Goal: Communication & Community: Answer question/provide support

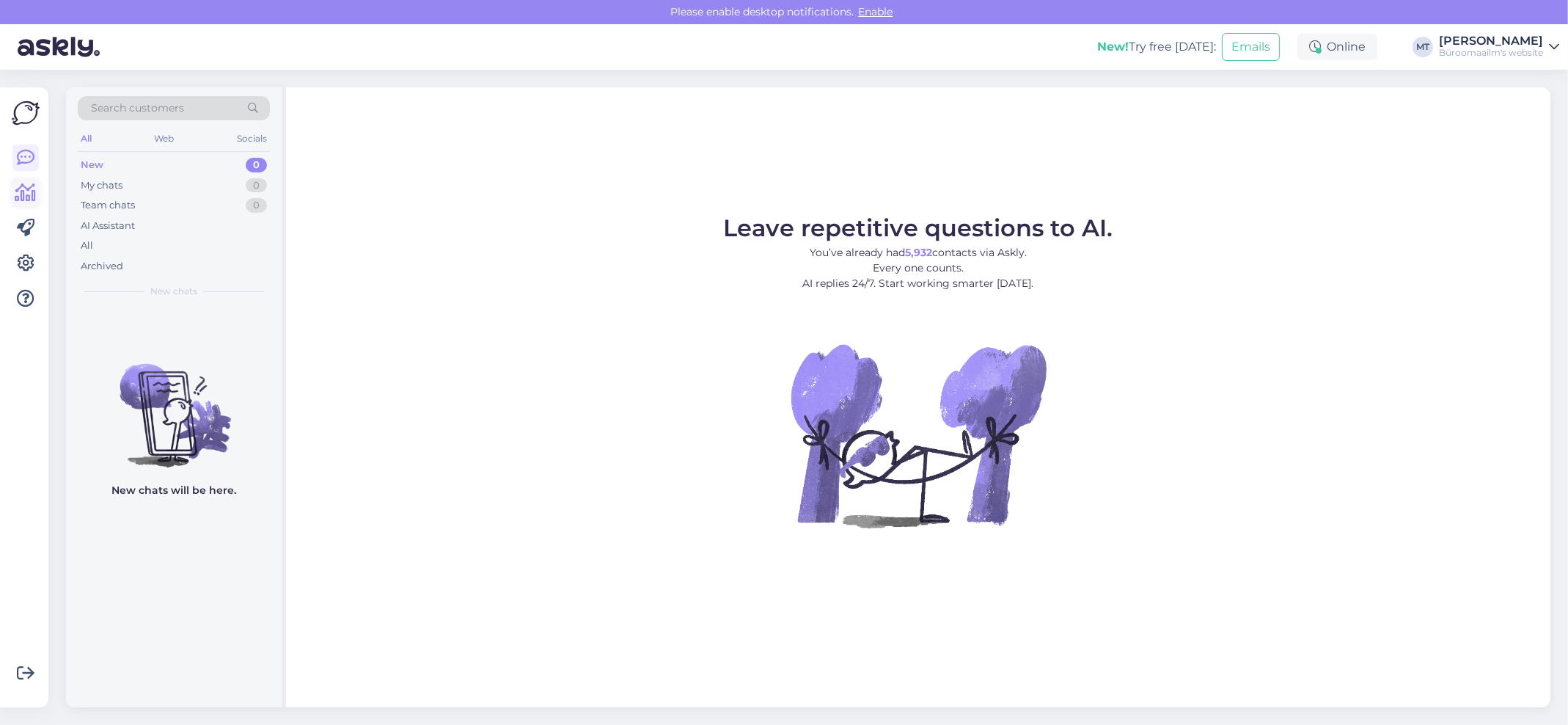
click at [16, 190] on icon at bounding box center [26, 192] width 21 height 18
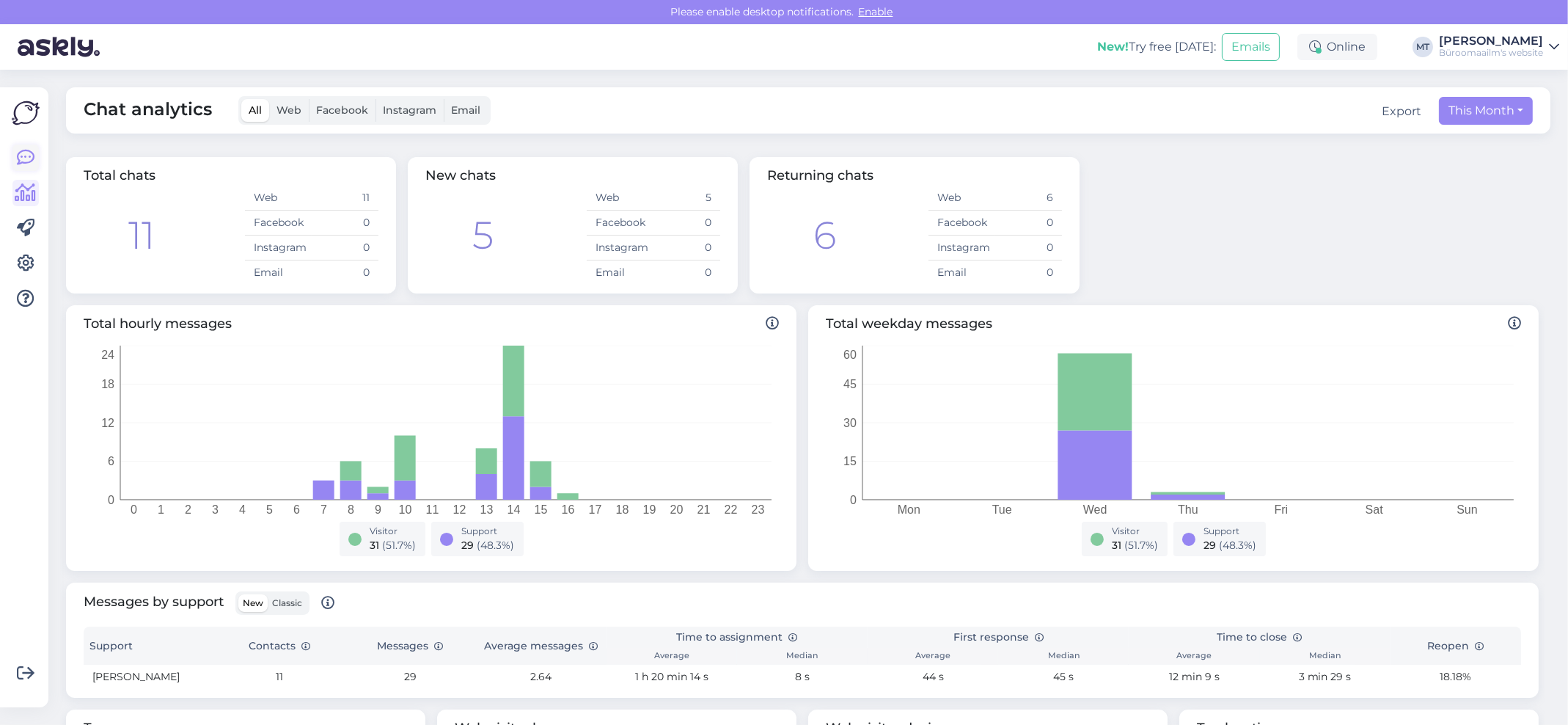
click at [30, 159] on icon at bounding box center [25, 157] width 18 height 18
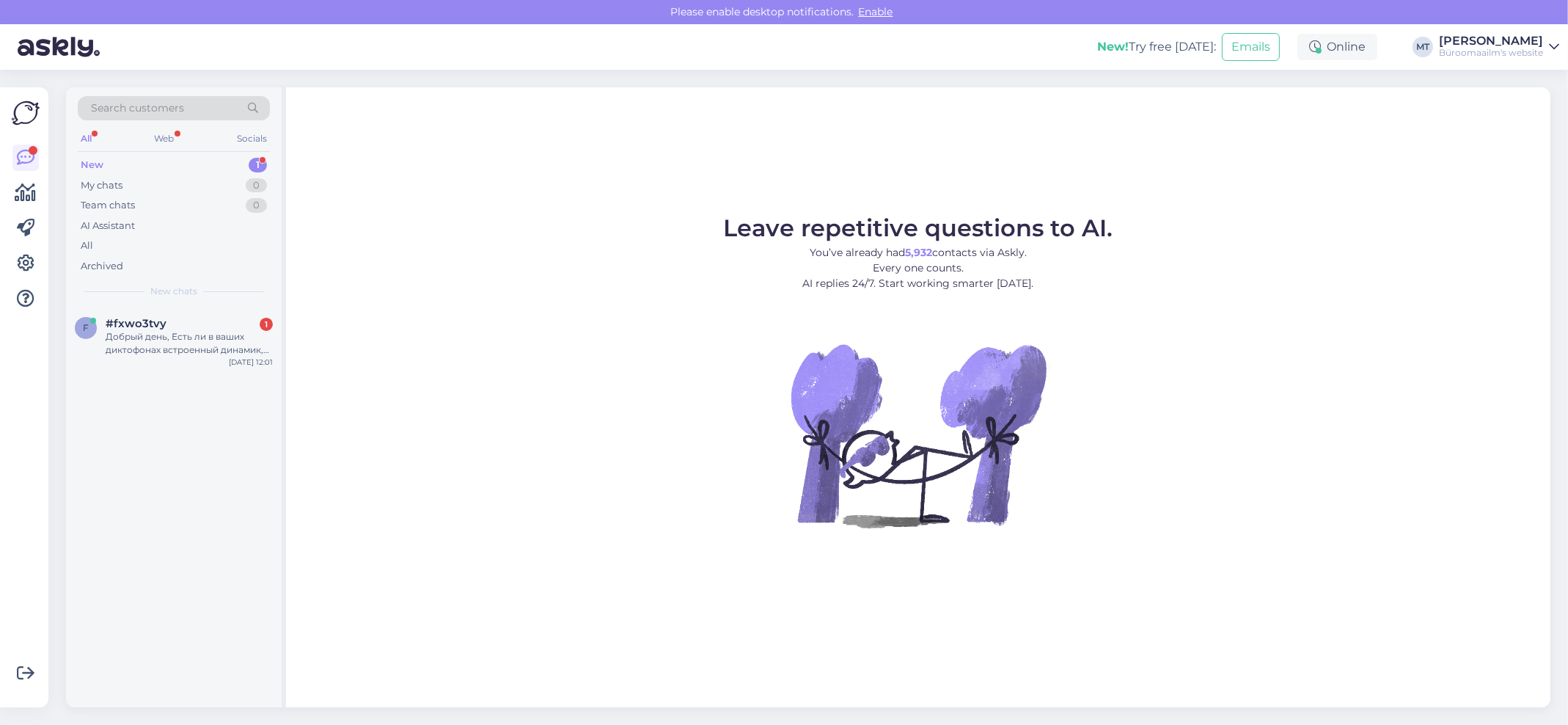
click at [102, 162] on div "New" at bounding box center [91, 165] width 23 height 15
drag, startPoint x: 125, startPoint y: 320, endPoint x: 125, endPoint y: 330, distance: 10.0
click at [124, 326] on span "#fxwo3tvy" at bounding box center [136, 323] width 61 height 13
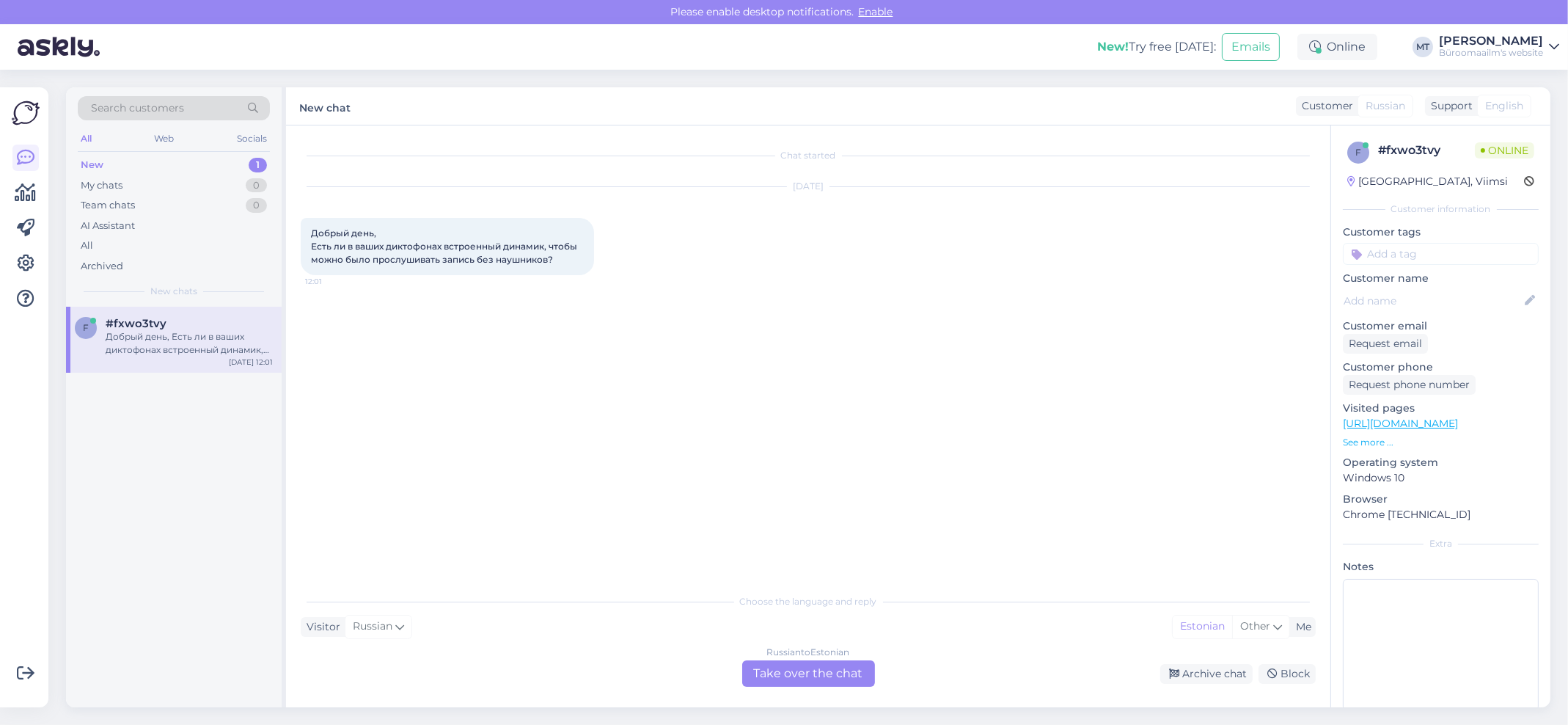
click at [826, 664] on div "Russian to Estonian Take over the chat" at bounding box center [809, 673] width 133 height 27
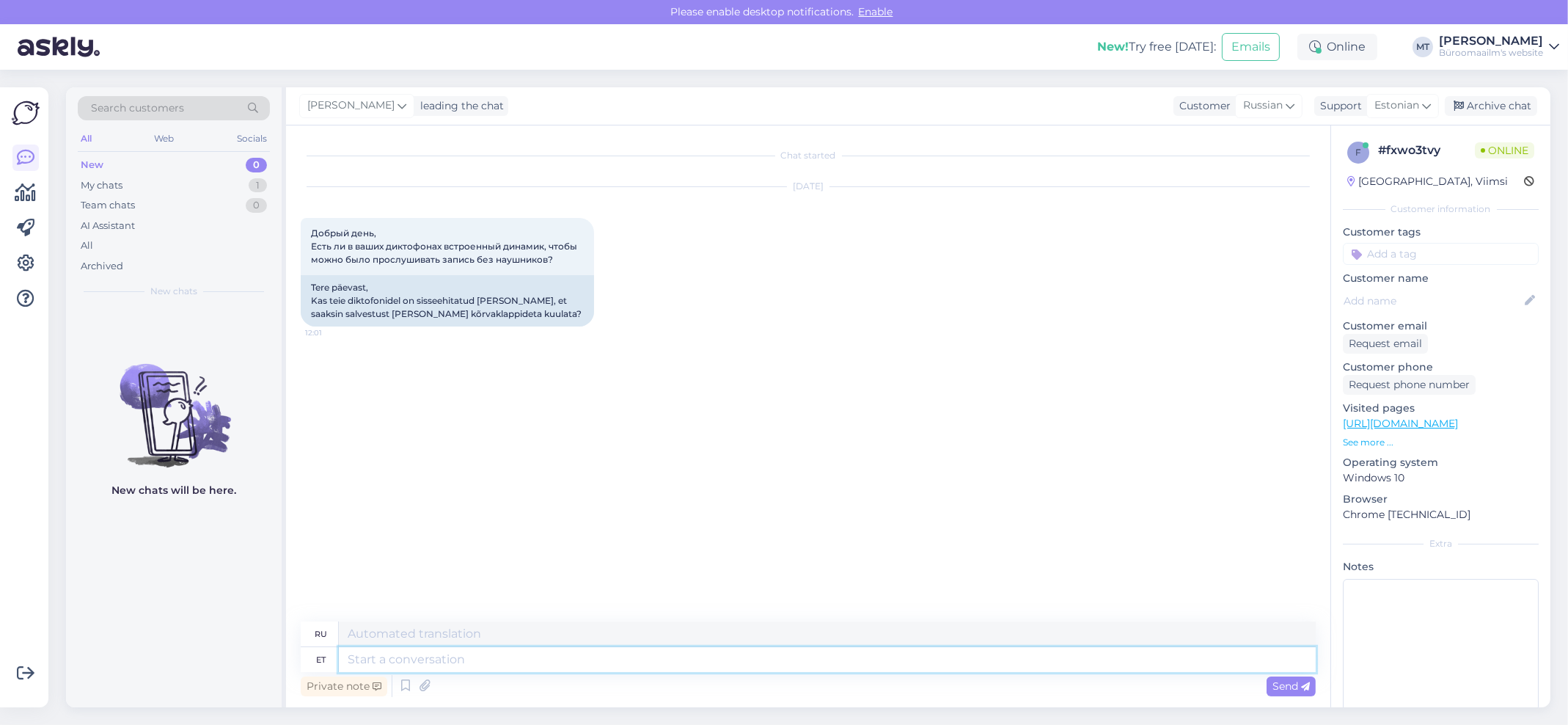
click at [461, 668] on textarea at bounding box center [827, 659] width 977 height 25
type textarea "tere."
type textarea "привет."
type textarea "t"
type textarea "Tere"
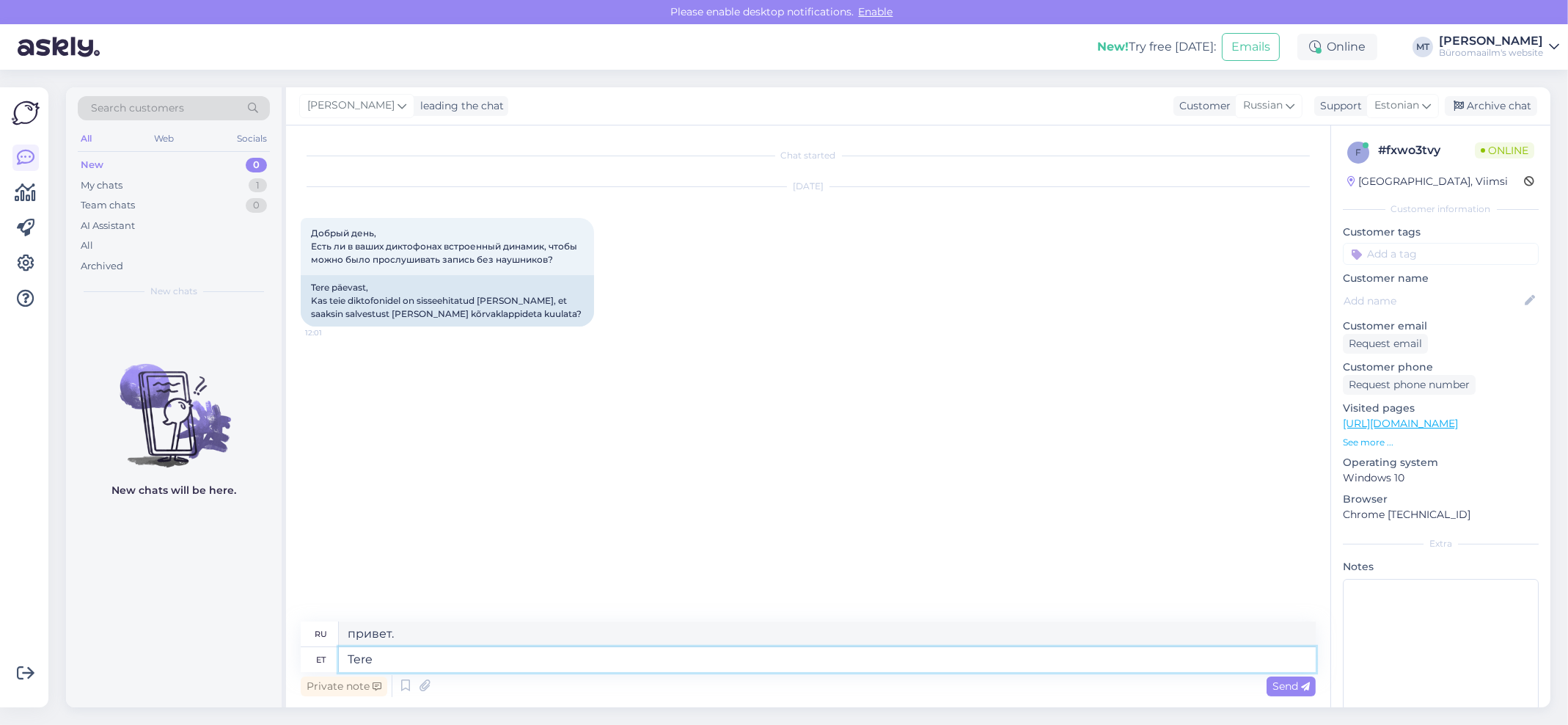
type textarea "Привет"
type textarea "Tere päevast"
type textarea "Добрый день"
type textarea "Tere päevast."
type textarea "Добрый день."
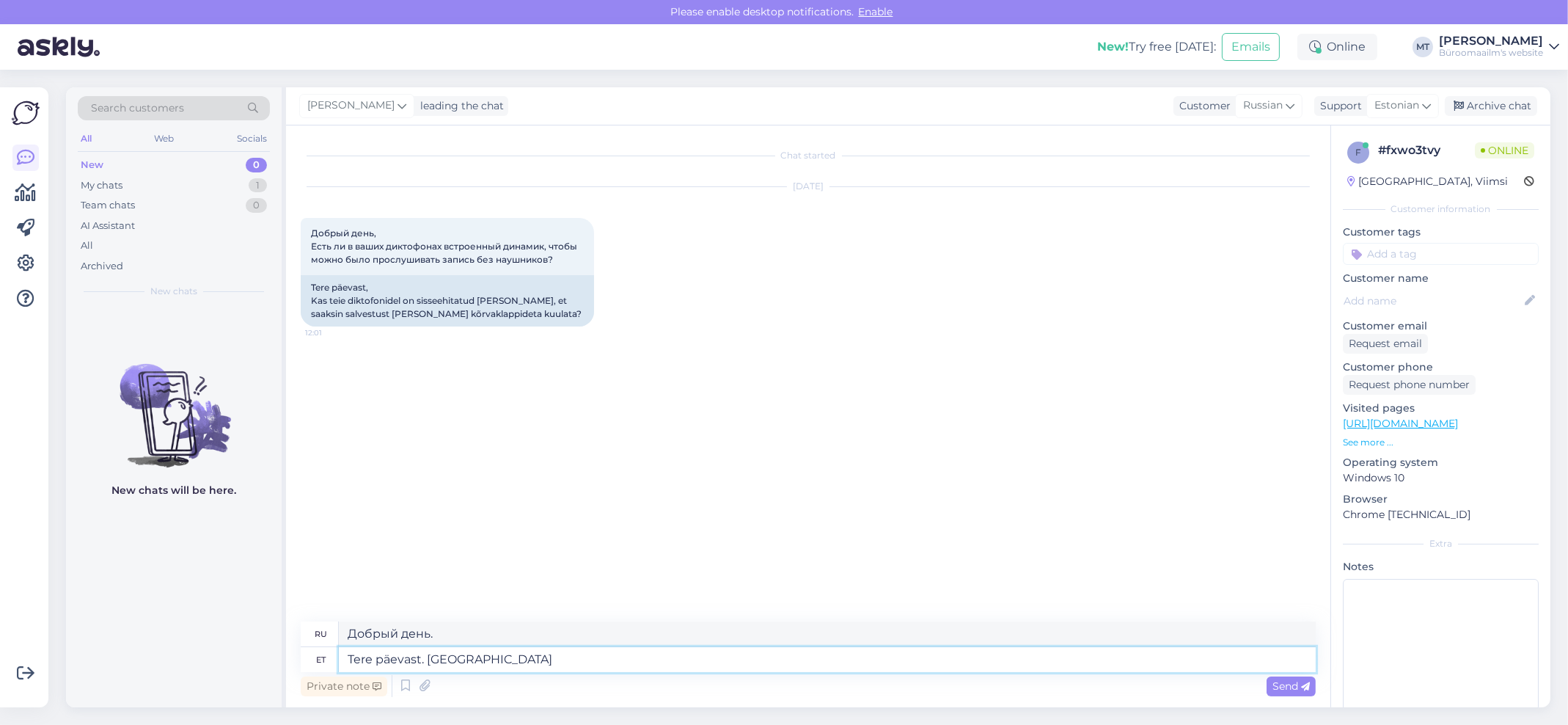
type textarea "Tere päevast. Uuri"
type textarea "Добрый день. Новый."
type textarea "Tere päevast. Uurin"
type textarea "Добрый день. Я провожу исследование."
type textarea "Tere päevast. Uurin ka so"
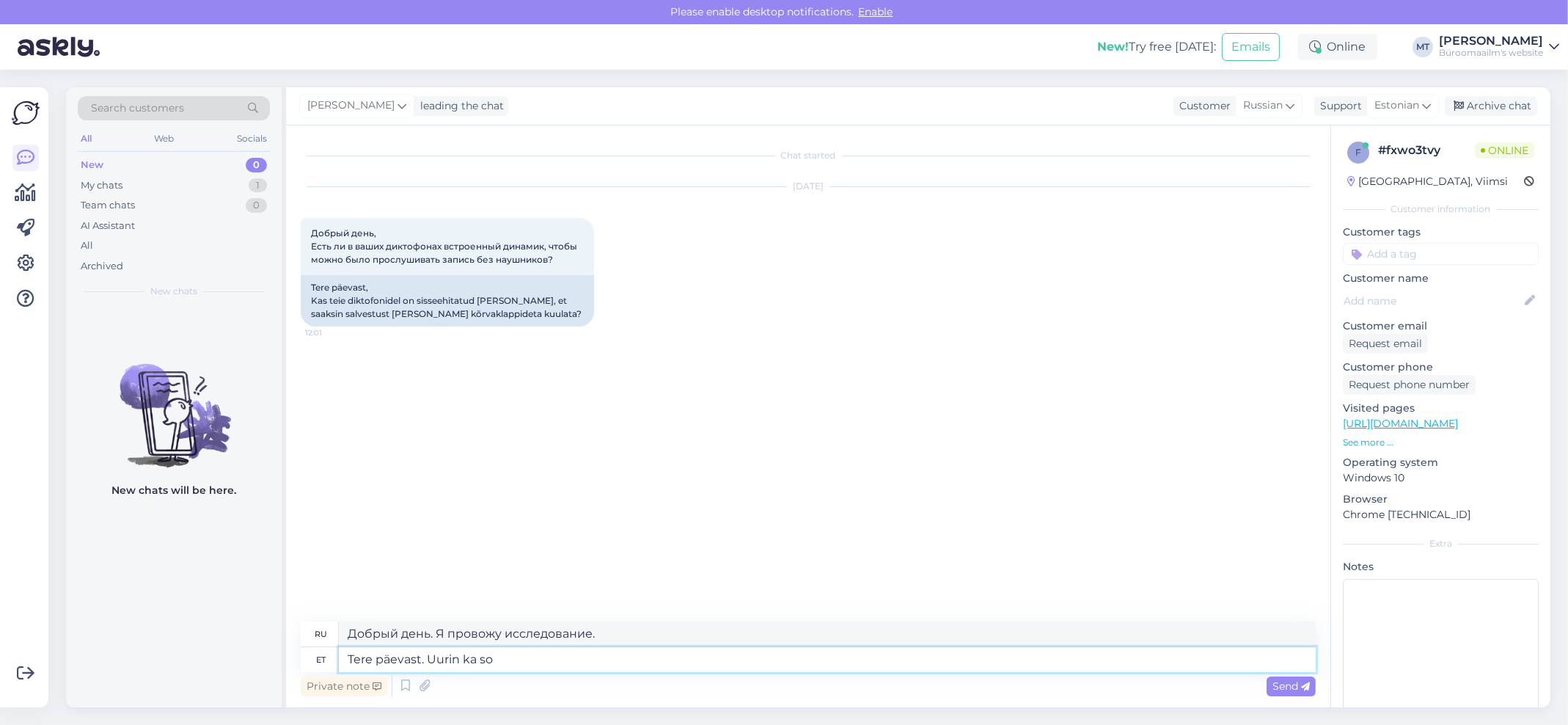
type textarea "Добрый день. Я тоже этим занимаюсь."
type textarea "Tere päevast. Uurin ka son pakkuda"
type textarea "Добрый день. Я тоже рассматриваю, что могу предложить."
click at [472, 656] on textarea "Tere päevast. Uurin ka son pakkuda" at bounding box center [827, 659] width 977 height 25
drag, startPoint x: 585, startPoint y: 661, endPoint x: 430, endPoint y: 654, distance: 155.2
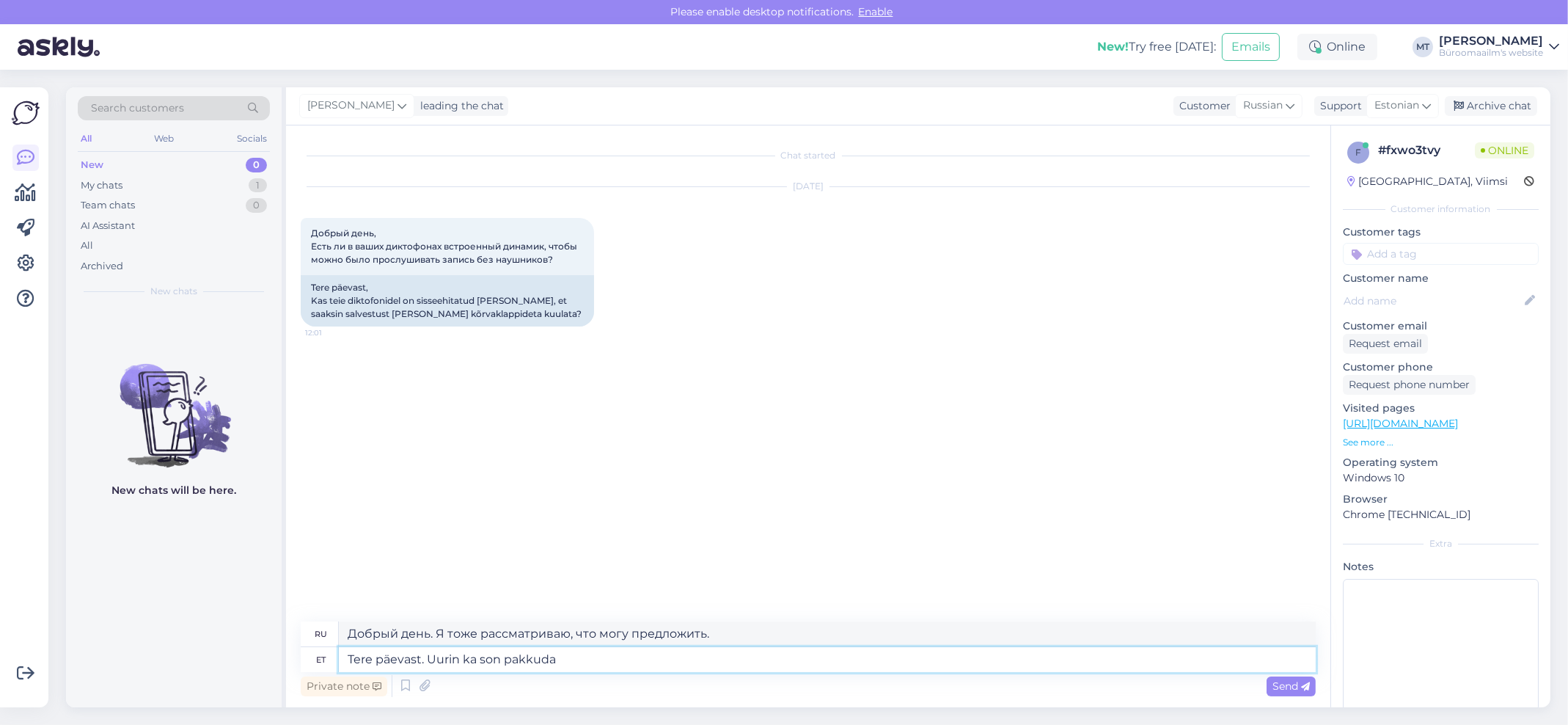
click at [430, 654] on textarea "Tere päevast. Uurin ka son pakkuda" at bounding box center [827, 659] width 977 height 25
type textarea "Tere päevast. Uurin"
type textarea "Добрый день. Я провожу исследование."
type textarea "Tere päevast. Uurin ka s"
type textarea "Добрый день. Я тоже этим занимаюсь."
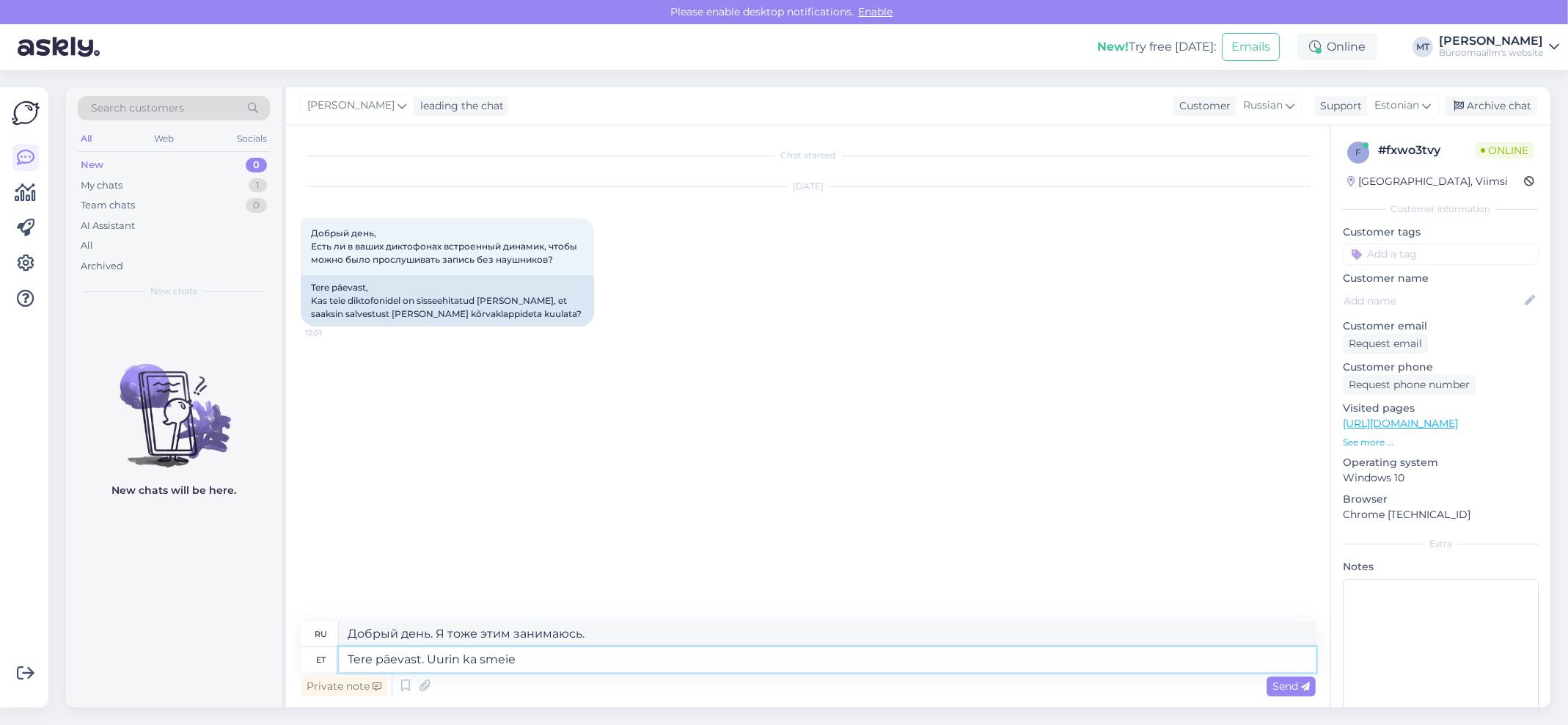
type textarea "Tere päevast. Uurin ka smeie"
type textarea "Добрый день. Я тоже интересуюсь smeie."
type textarea "Tere päevast. Uurin ka smeie valikus"
type textarea "Добрый день. Я тоже рассматриваю вариант со смайлами."
type textarea "Tere päevast. Uurin ka smeie valikus on sellist t"
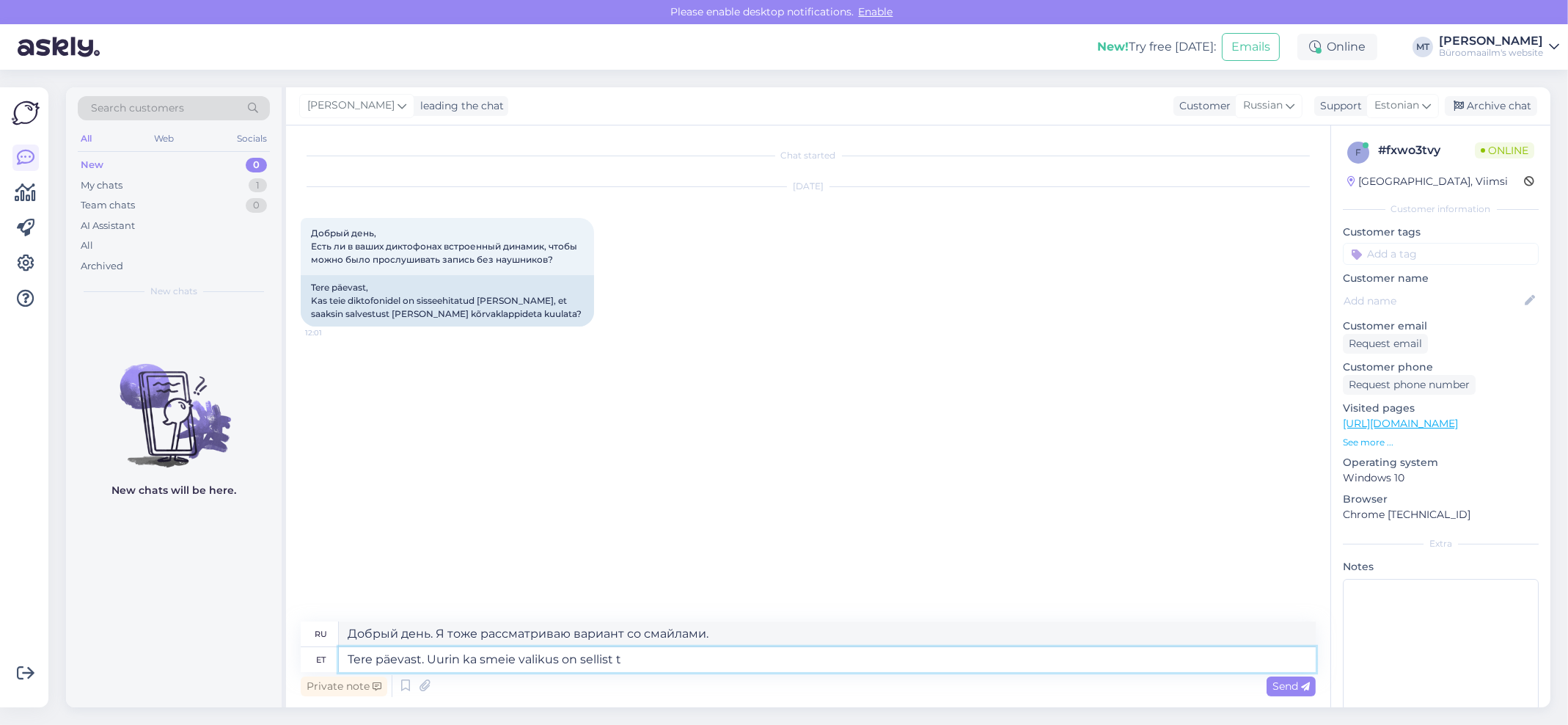
type textarea "Добрый день. Я тоже смотрю подборку смайликов, есть такой."
type textarea "Tere päevast. Uurin ka smeie valikus on sellist toodet,"
type textarea "Добрый день. Я тоже ищу, есть ли такой продукт в линейке Smeie."
type textarea "Tere päevast. Uurin ka smeie valikus on sellist toodet, vastusega"
type textarea "Добрый день. Я тоже ищу, есть ли такой продукт в линейке Smeie, и могу ответить."
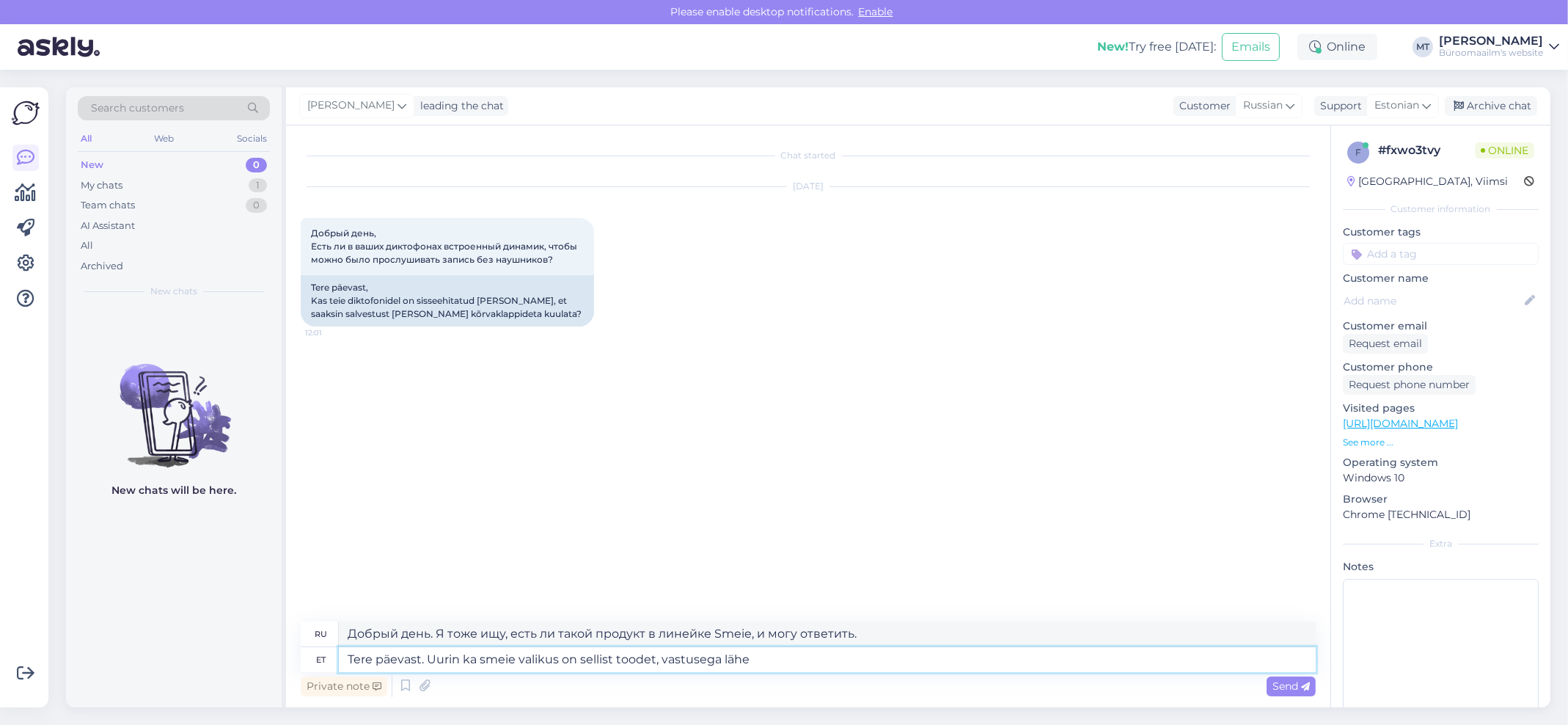
type textarea "Tere päevast. Uurin ka smeie valikus on sellist toodet, vastusega läheb"
type textarea "Добрый день. Я тоже ищу, есть ли такой продукт в линейке Smeie, и ответ будет с…"
type textarea "Tere päevast. Uurin ka smeie valikus on sellist toodet, vastusega läheb aega."
type textarea "Добрый день. Я тоже интересуюсь, есть ли такой продукт в линейке Smeie, но отве…"
click at [473, 656] on textarea "Tere päevast. Uurin ka smeie valikus on sellist toodet, vastusega läheb aega." at bounding box center [827, 659] width 977 height 25
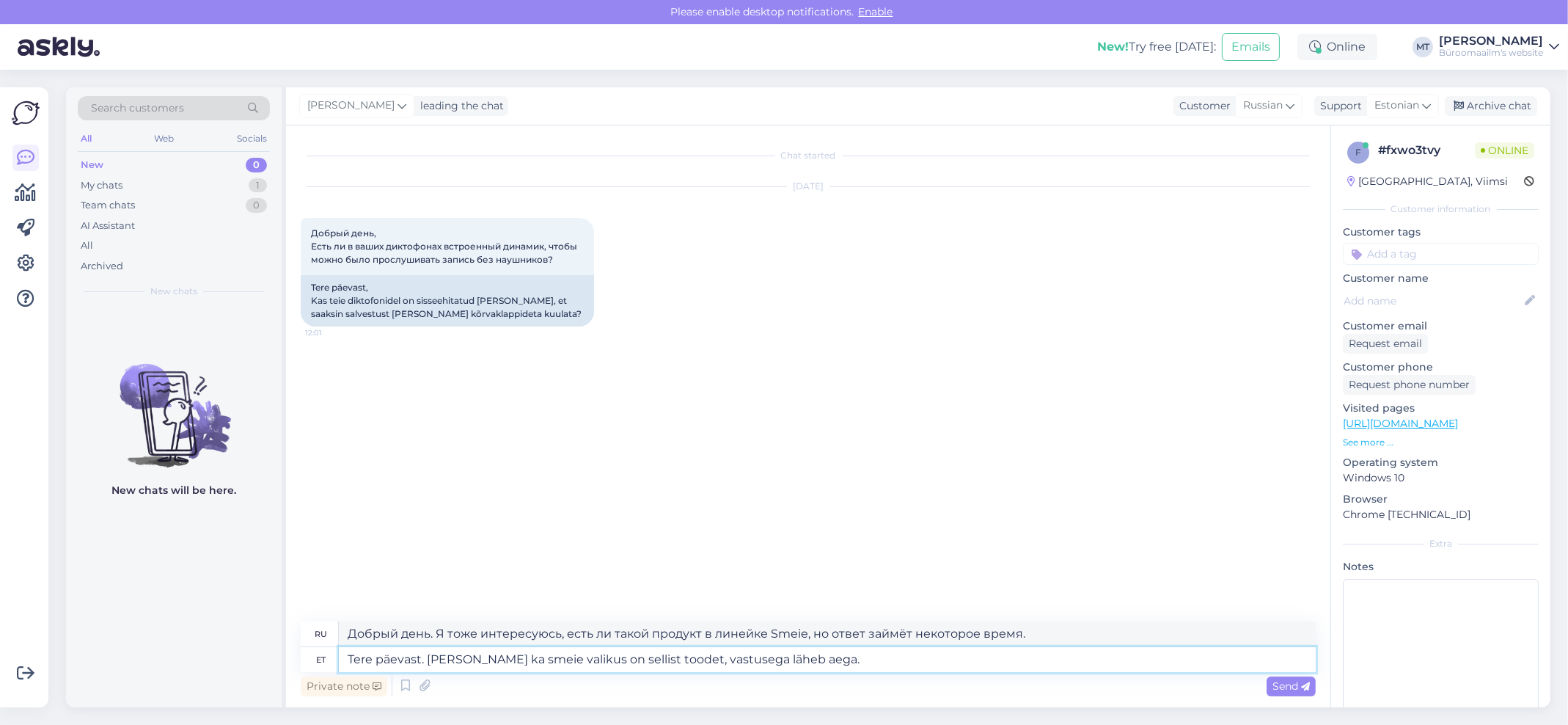
type textarea "Tere päevast. Uurin kasmeie valikus on sellist toodet, vastusega läheb aega."
type textarea "Добрый день. Я хочу узнать, есть ли такой продукт в нашем ассортименте. Ответ з…"
click at [484, 660] on textarea "Tere päevast. Uurin kasmeie valikus on sellist toodet, vastusega läheb aega." at bounding box center [827, 659] width 977 height 25
type textarea "Tere päevast. Uurin kas meie valikus on sellist toodet, vastusega läheb aega."
type textarea "Добрый день. Я проверяю, есть ли такой товар в нашем ассортименте, но ответ зай…"
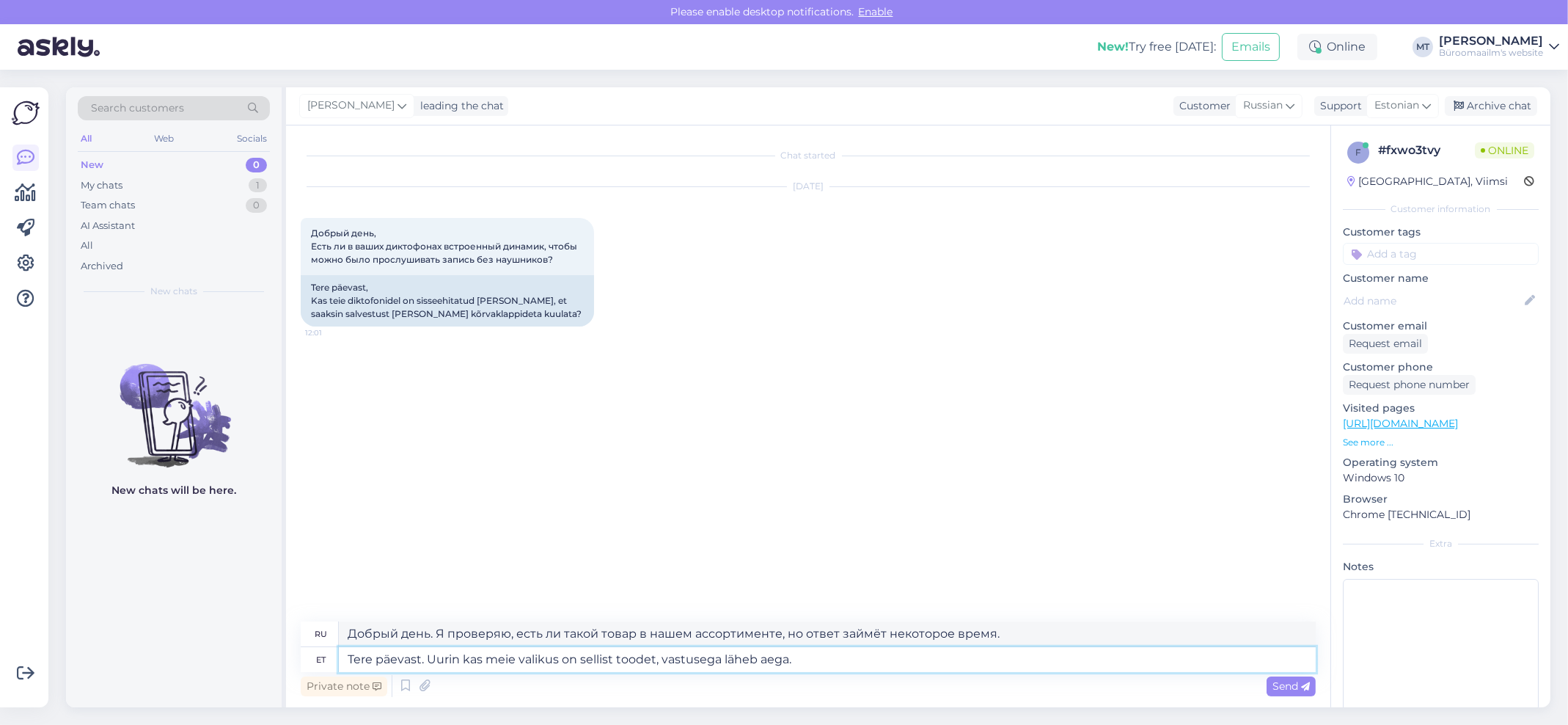
drag, startPoint x: 824, startPoint y: 662, endPoint x: 429, endPoint y: 658, distance: 395.0
click at [429, 658] on textarea "Tere päevast. Uurin kas meie valikus on sellist toodet, vastusega läheb aega." at bounding box center [827, 659] width 977 height 25
type textarea "Tere päevast. Vastusega"
type textarea "Добрый день. С ответом."
type textarea "Tere päevast. Vastusega läheb a"
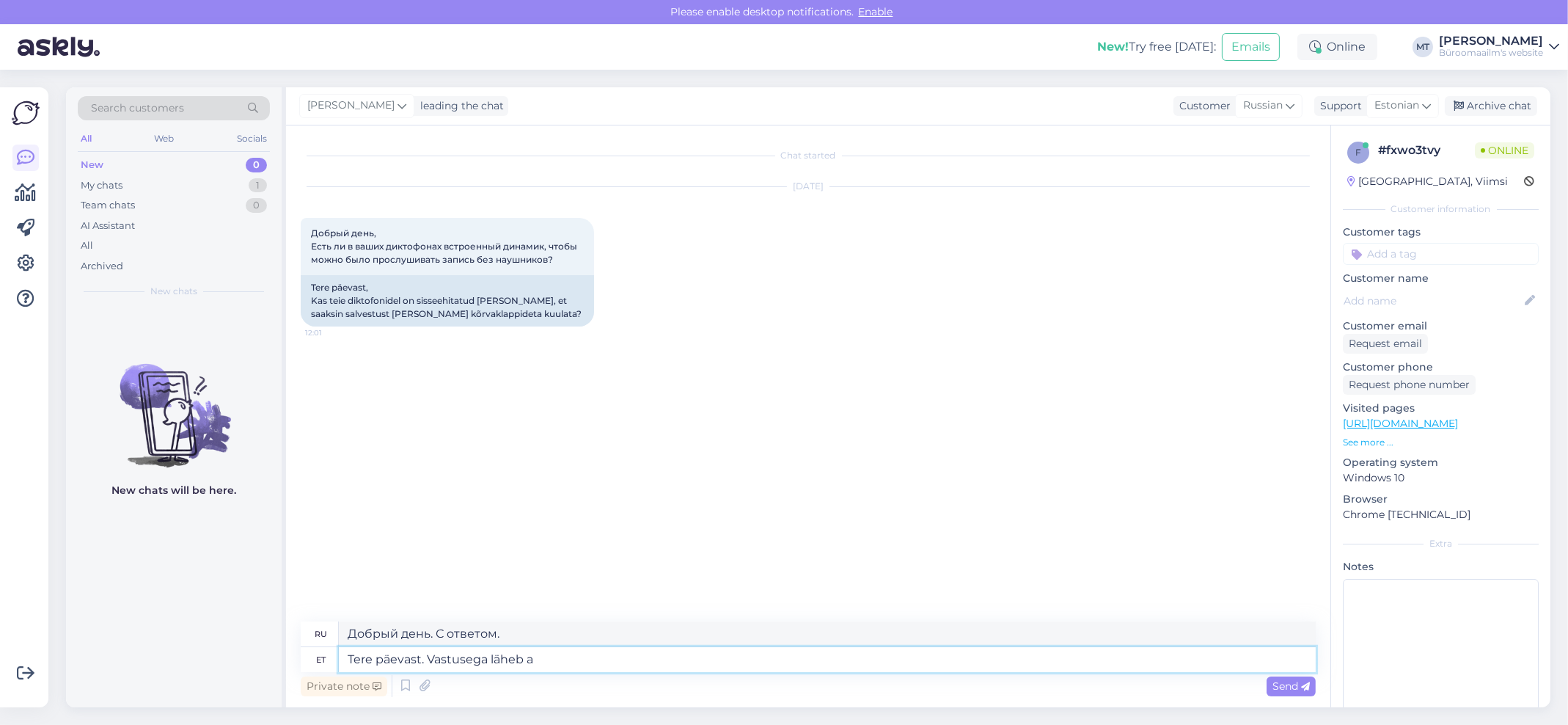
type textarea "Добрый день. Ответ — да."
type textarea "Tere päevast. Vastusega läheb aega,"
type textarea "Добрый день. Ответ займёт некоторое время."
type textarea "Tere päevast. Vastusega läheb aega, uurime."
type textarea "Добрый день. Ответ займёт некоторое время, мы разберёмся."
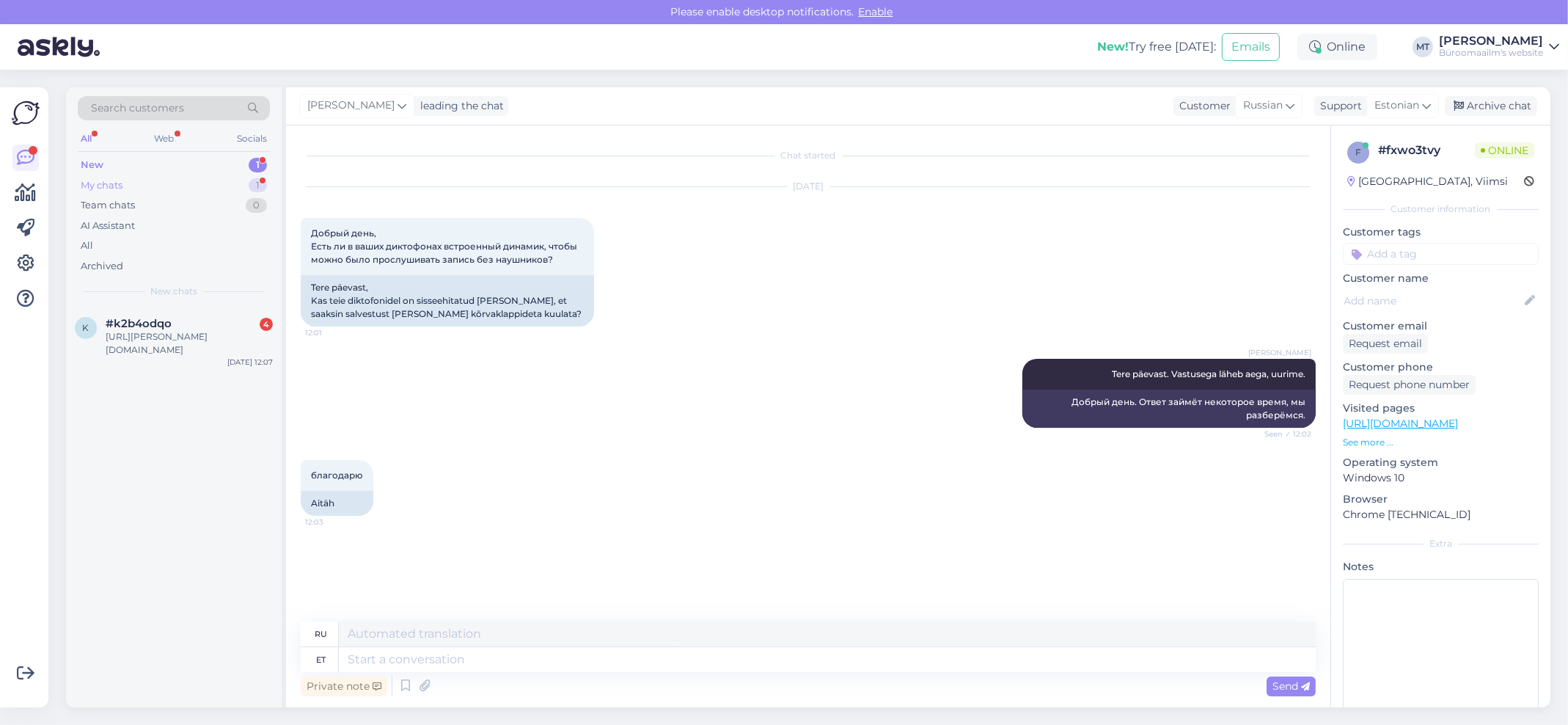
click at [107, 181] on div "My chats" at bounding box center [101, 186] width 42 height 15
click at [140, 326] on span "#fxwo3tvy" at bounding box center [136, 323] width 61 height 13
click at [406, 656] on textarea at bounding box center [827, 659] width 977 height 25
type textarea "Sellised"
type textarea "Такой"
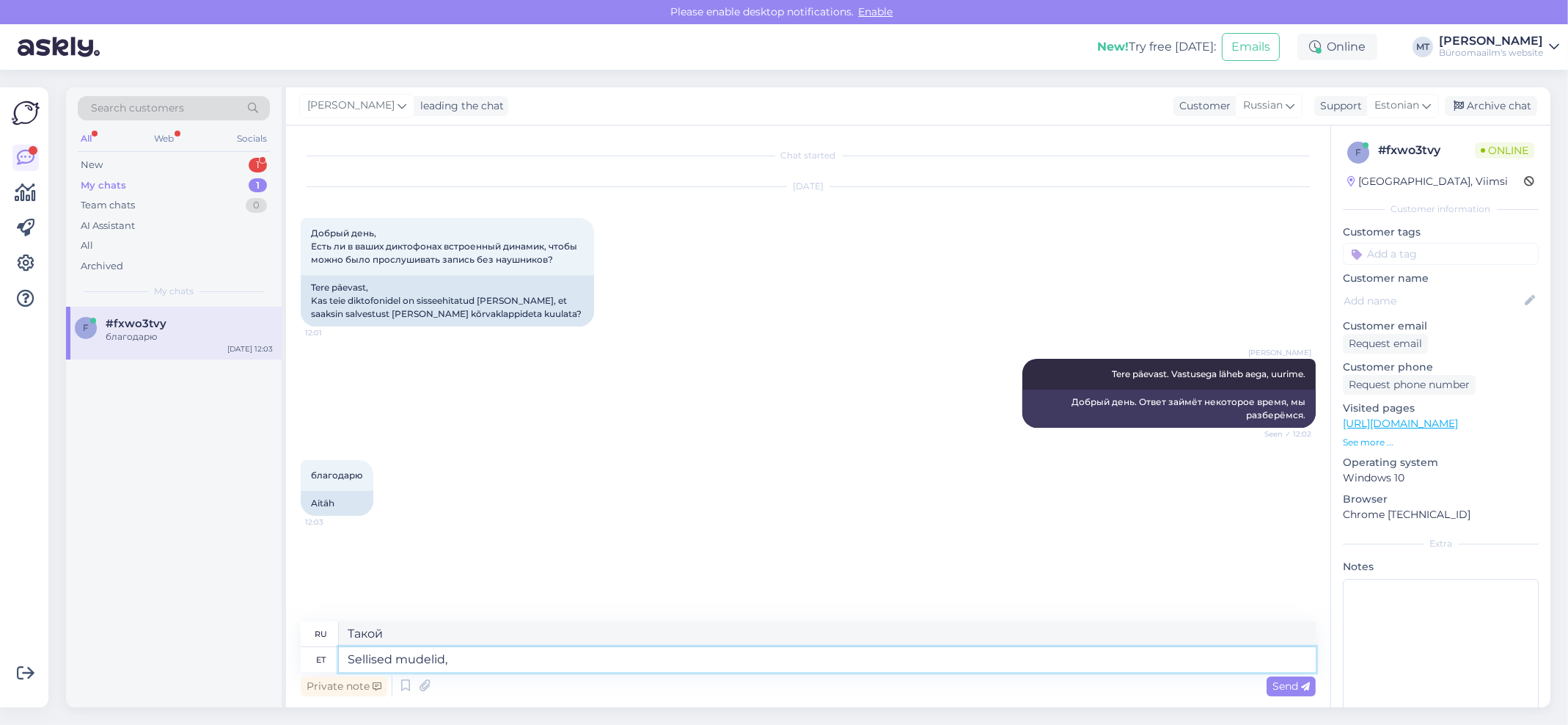
type textarea "Sellised mudelid,"
type textarea "Такие модели,"
type textarea "Sellised mudelid, on"
type textarea "Такие модели есть"
type textarea "Sellised mudelid, on saada a"
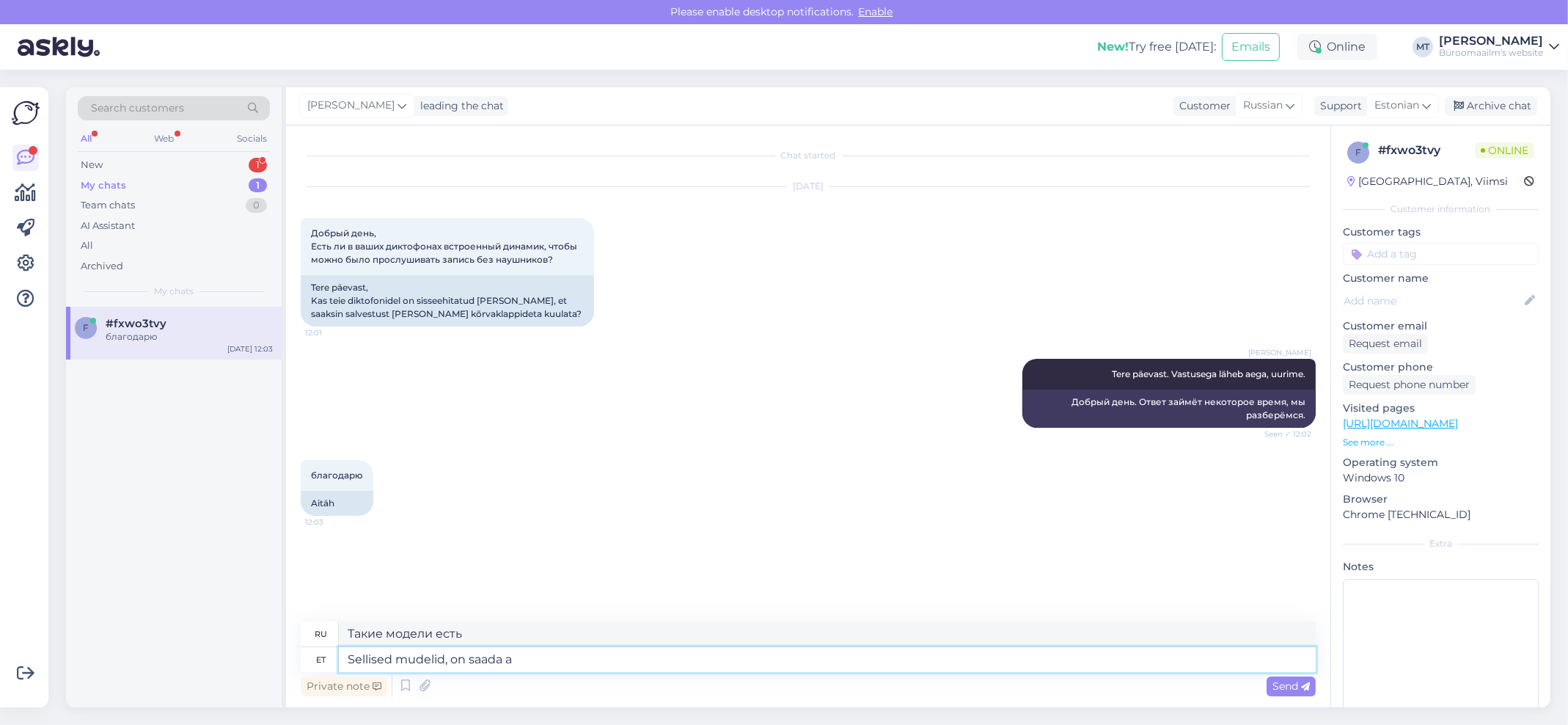
type textarea "Такие модели есть в наличии"
type textarea "Sellised mudelid, on saada ainult t"
type textarea "Такие модели доступны только"
type textarea "Sellised mudelid, on saada ainult tellimise"
type textarea "Такие модели доступны только под заказ."
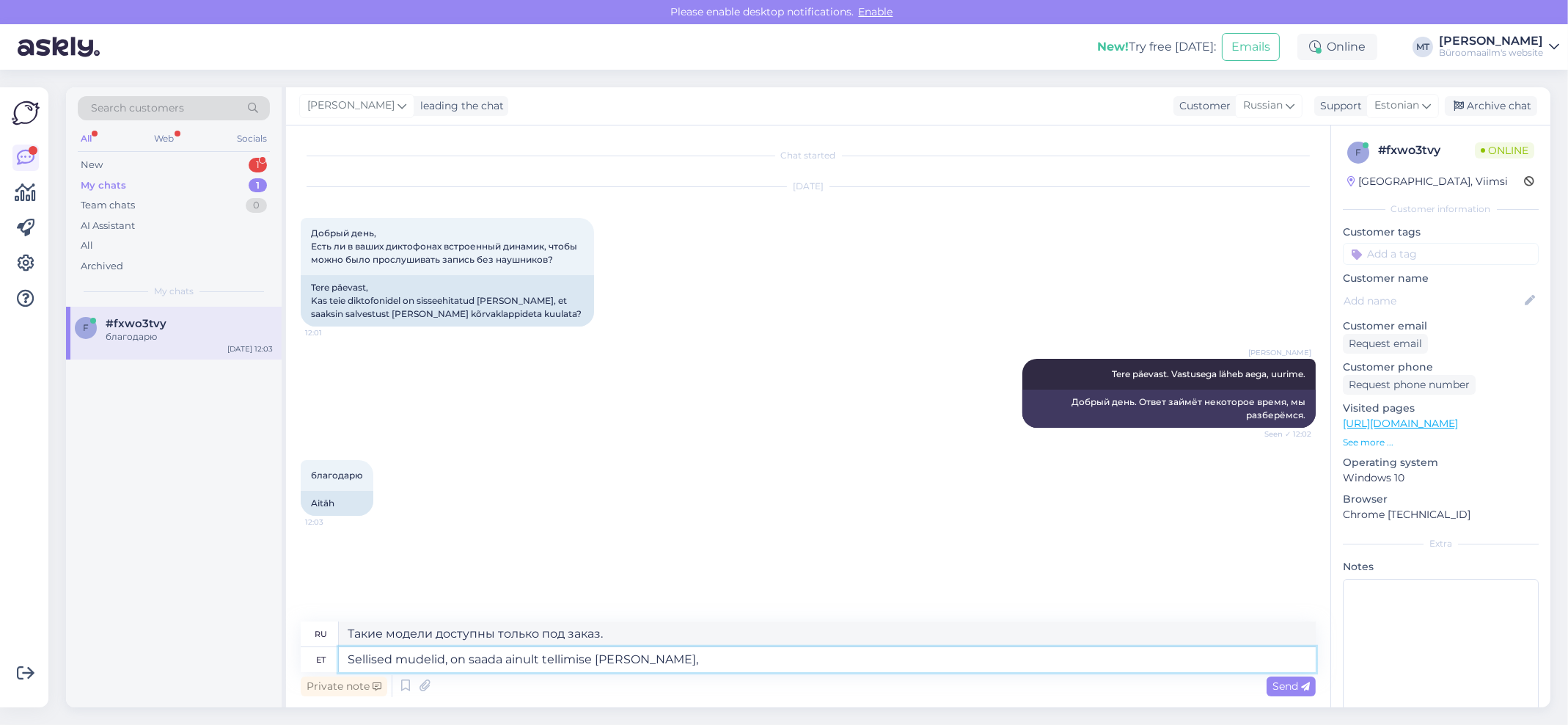
type textarea "Sellised mudelid, on saada ainult tellimise peale, k"
type textarea "Такие модели доступны только под заказ,"
type textarea "Sellised mudelid, on saada ainult tellimise peale, kohe l"
type textarea "Эти модели сейчас доступны только под заказ."
type textarea "Sellised mudelid, on saada ainult tellimise peale, kohe laos ei ole."
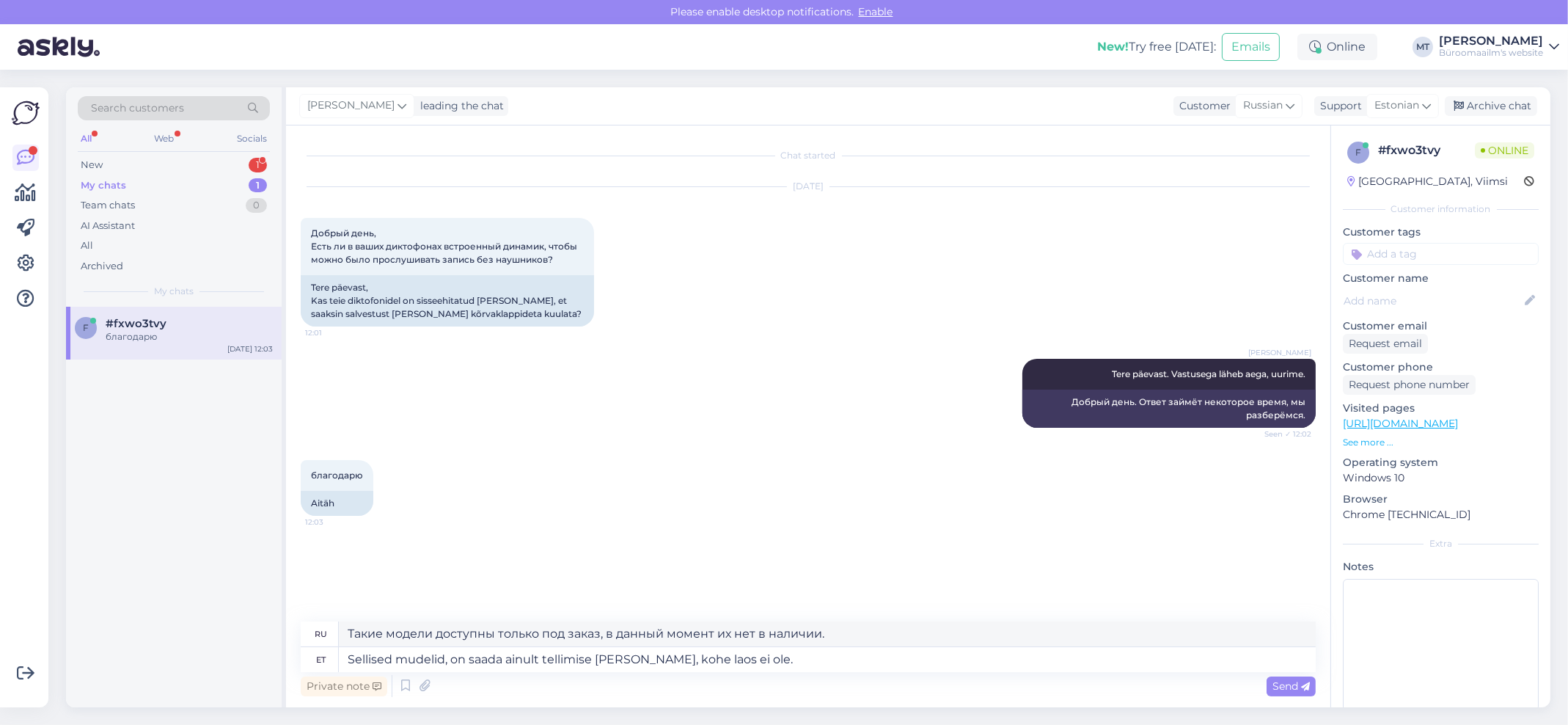
type textarea "Такие модели доступны только под заказ, а не сразу на складе."
paste textarea "https://www.byroomaailm.ee/diktofon-olympus-digital-voice-recorder-ws-883-black…"
type textarea "Sellised mudelid, on saada ainult tellimise peale, kohe laos ei ole. https://ww…"
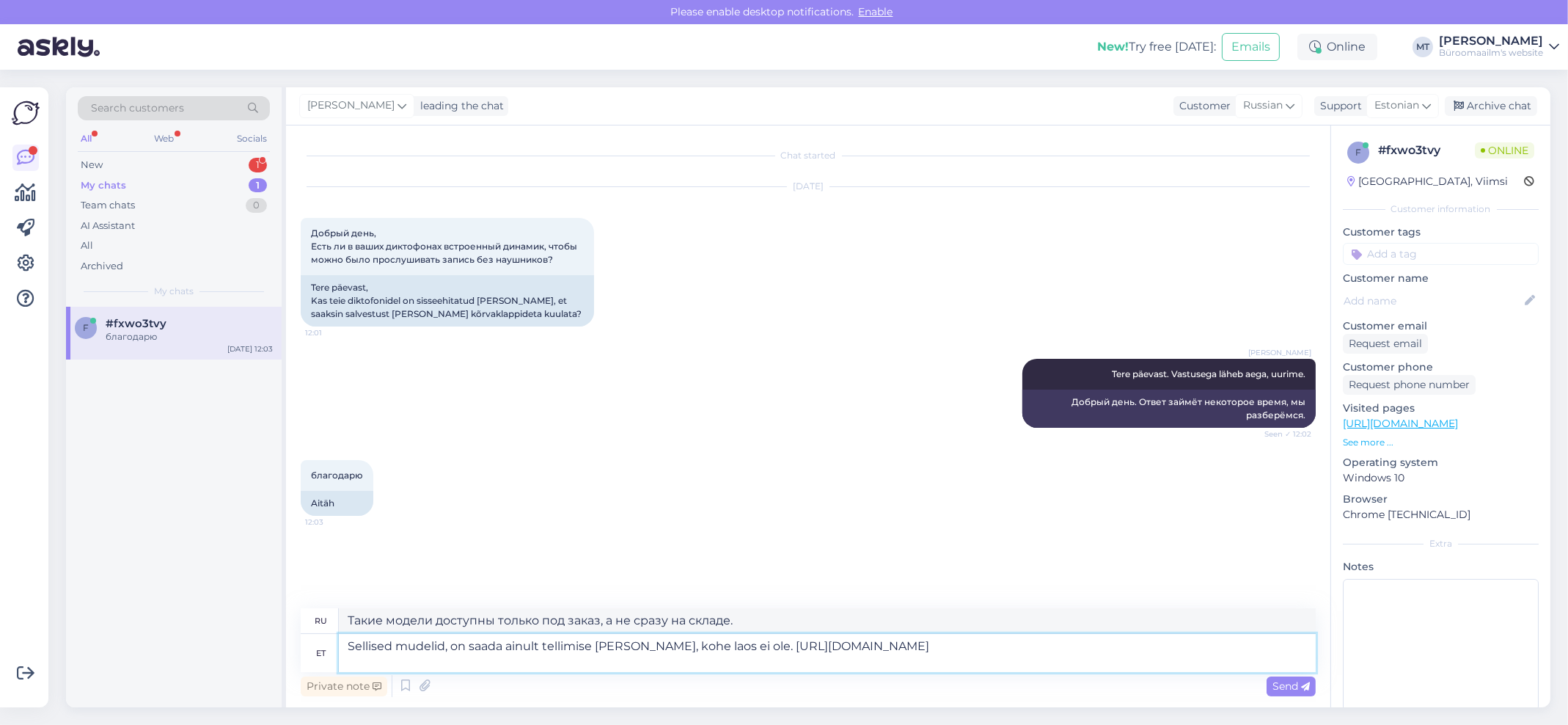
type textarea "Такие модели доступны только под заказ, в данный момент их нет в наличии. https…"
type textarea "Sellised mudelid, on saada ainult tellimise peale, kohe laos ei ole. https://ww…"
type textarea "Такие модели доступны только под заказ, в данный момент их нет в наличии. https…"
paste textarea "https://www.byroomaailm.ee/diktofon-olympus-digital-voice-recorder-ws-882-silve…"
type textarea "Sellised mudelid, on saada ainult tellimise peale, kohe laos ei ole. https://ww…"
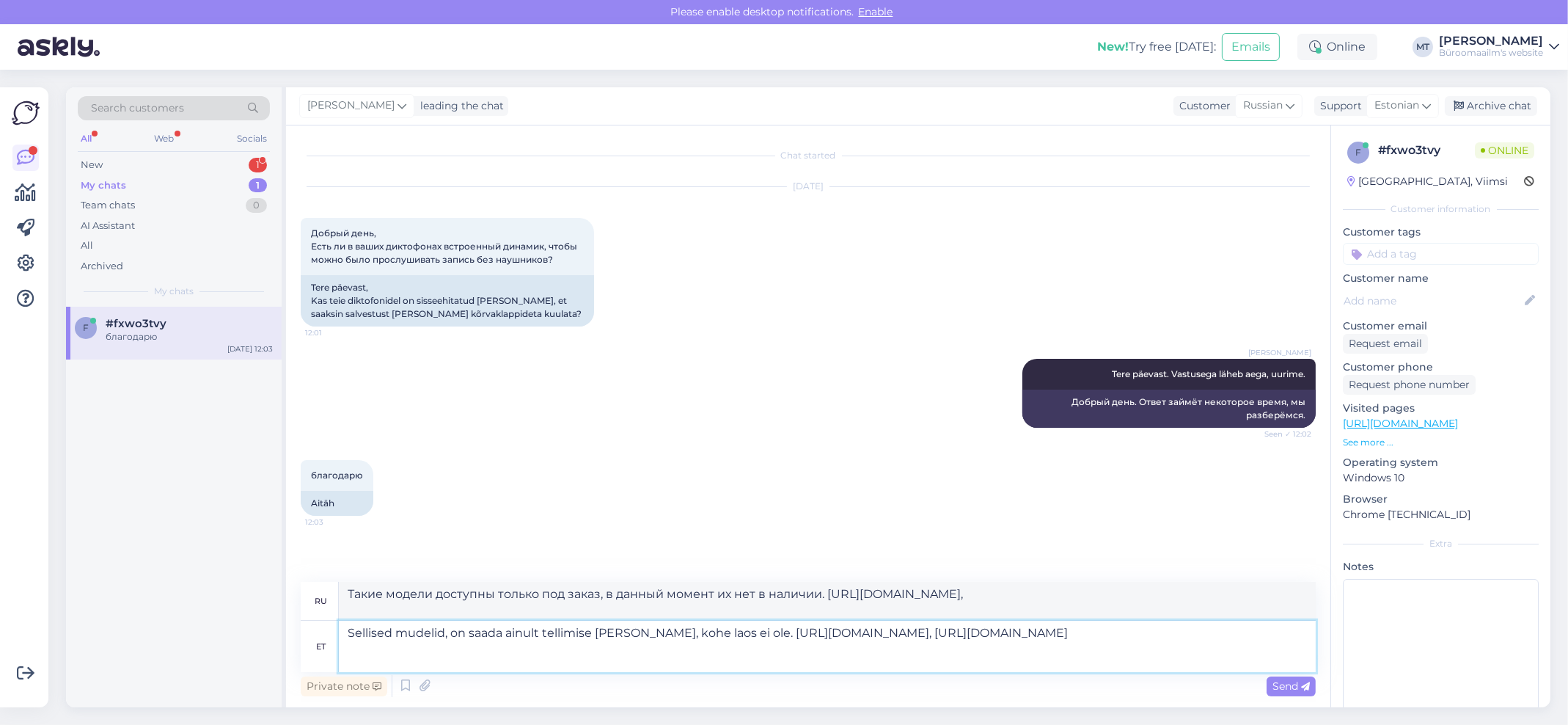
type textarea "Такие модели доступны только под заказ, в данный момент их нет в наличии. https…"
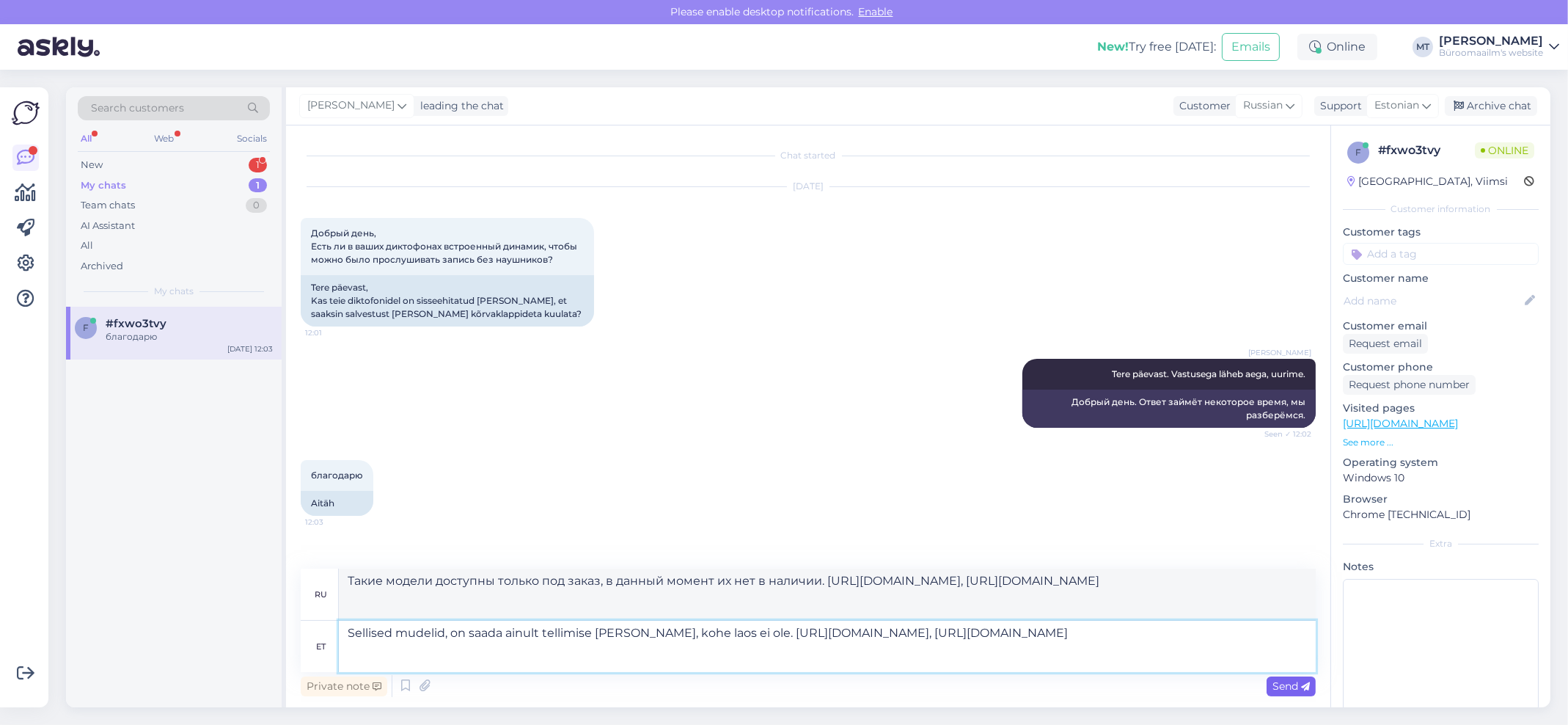
type textarea "Sellised mudelid, on saada ainult tellimise peale, kohe laos ei ole. https://ww…"
click at [1302, 684] on icon at bounding box center [1306, 687] width 9 height 9
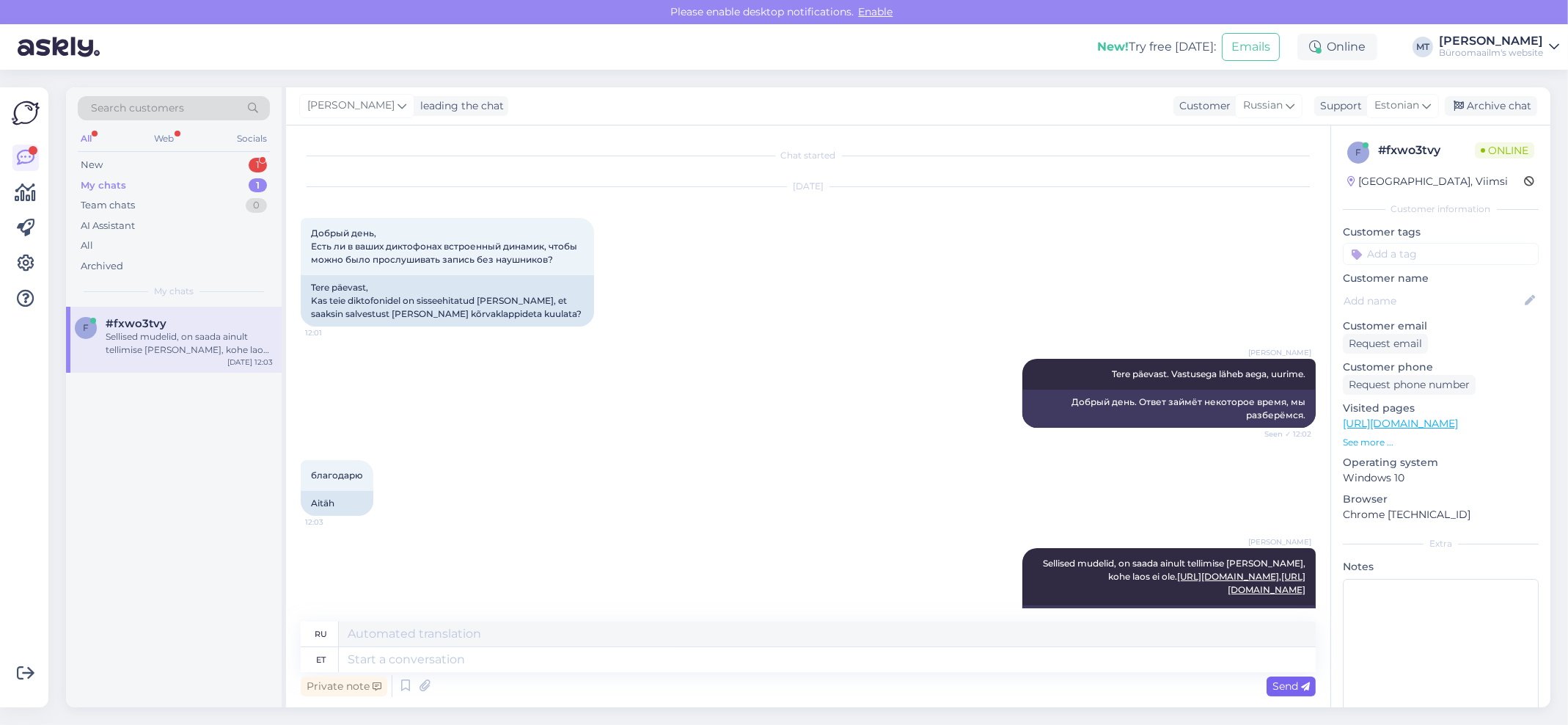
scroll to position [156, 0]
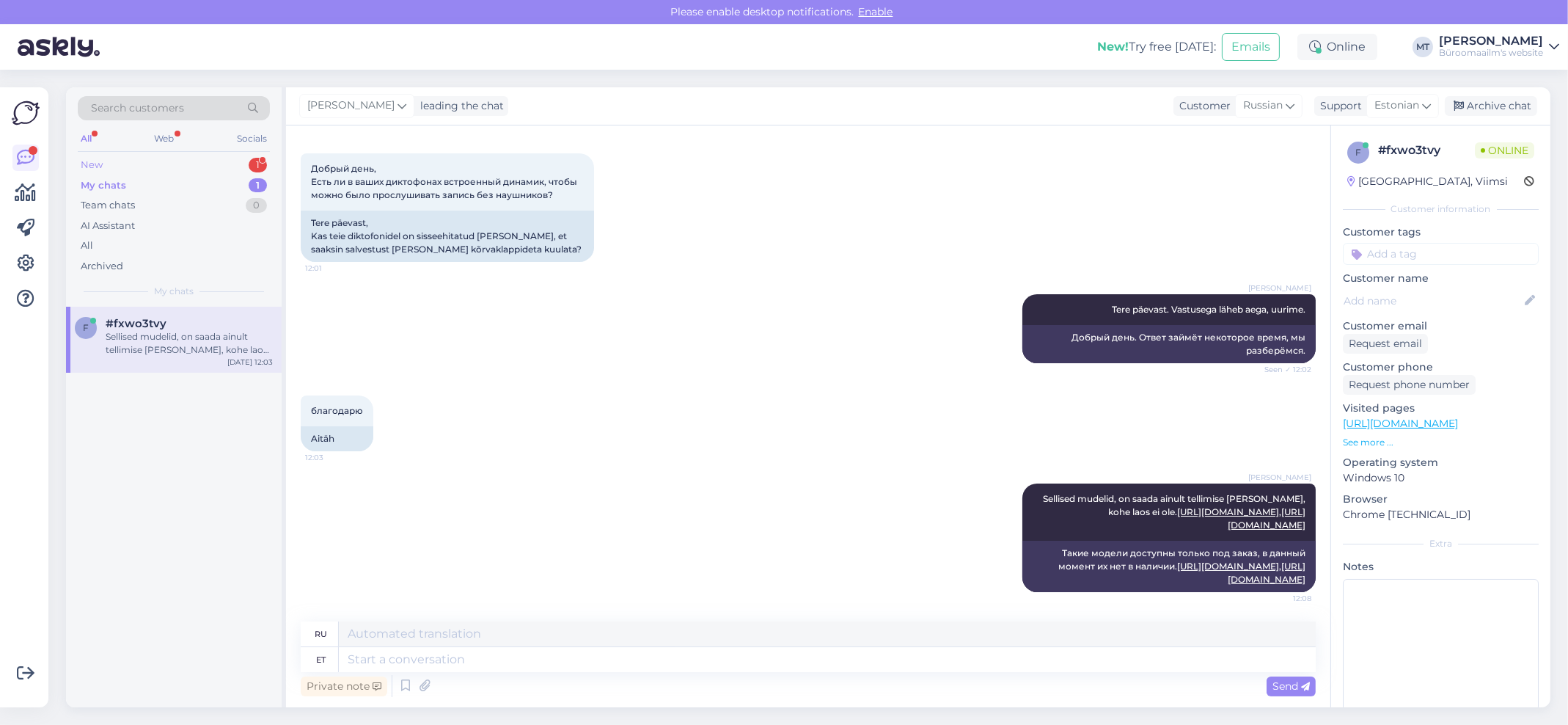
click at [94, 161] on div "New" at bounding box center [91, 165] width 22 height 15
click at [140, 320] on span "#k2b4odqo" at bounding box center [138, 323] width 66 height 13
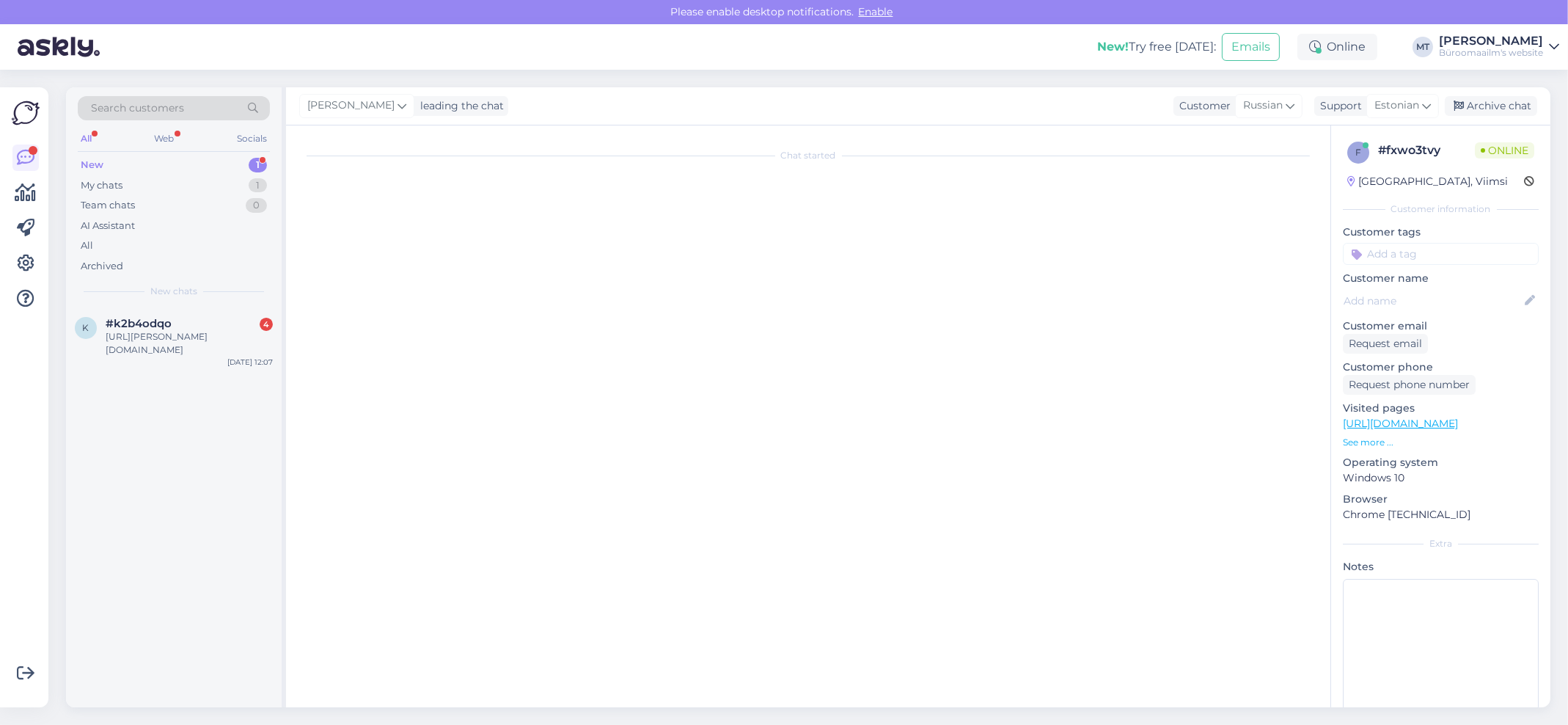
scroll to position [2519, 0]
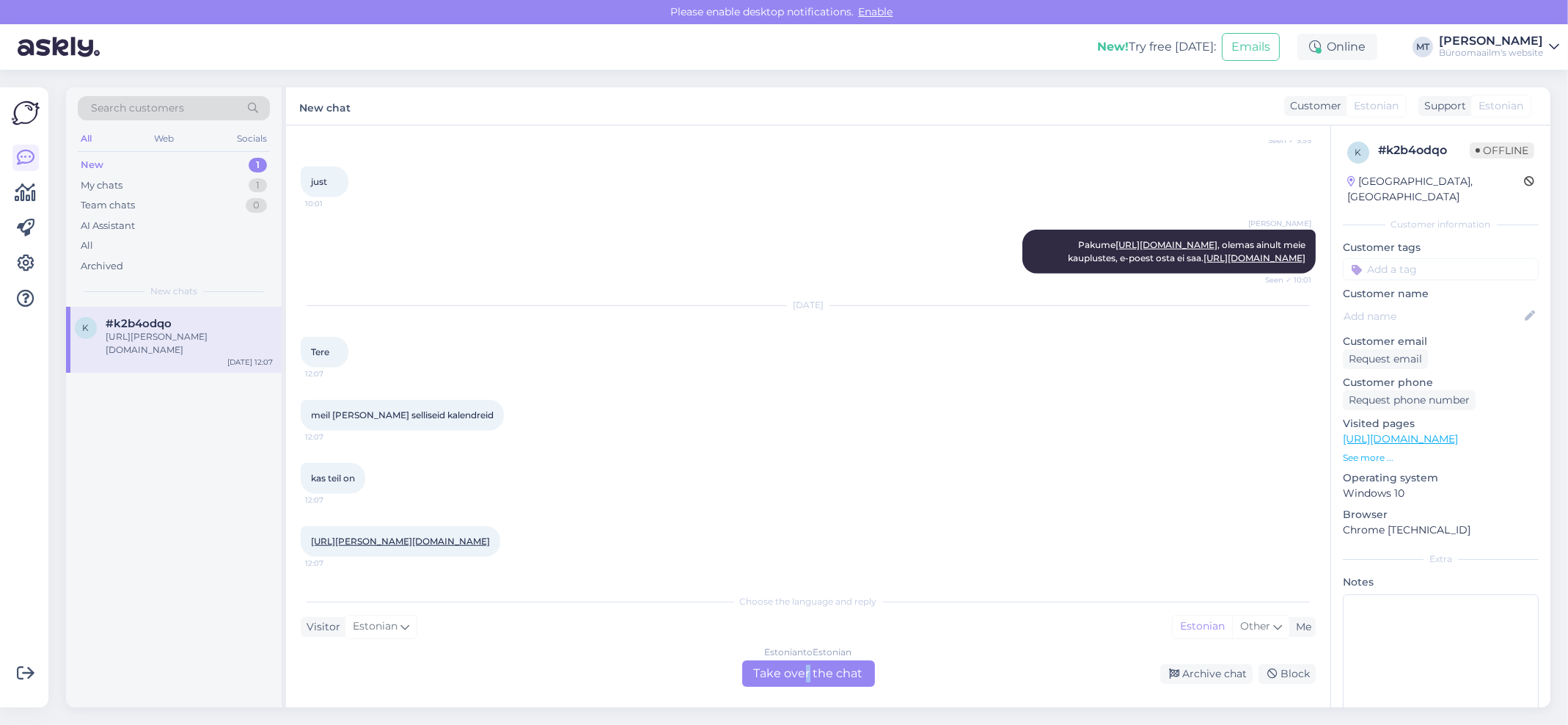
click at [806, 675] on div "Estonian to Estonian Take over the chat" at bounding box center [809, 673] width 133 height 27
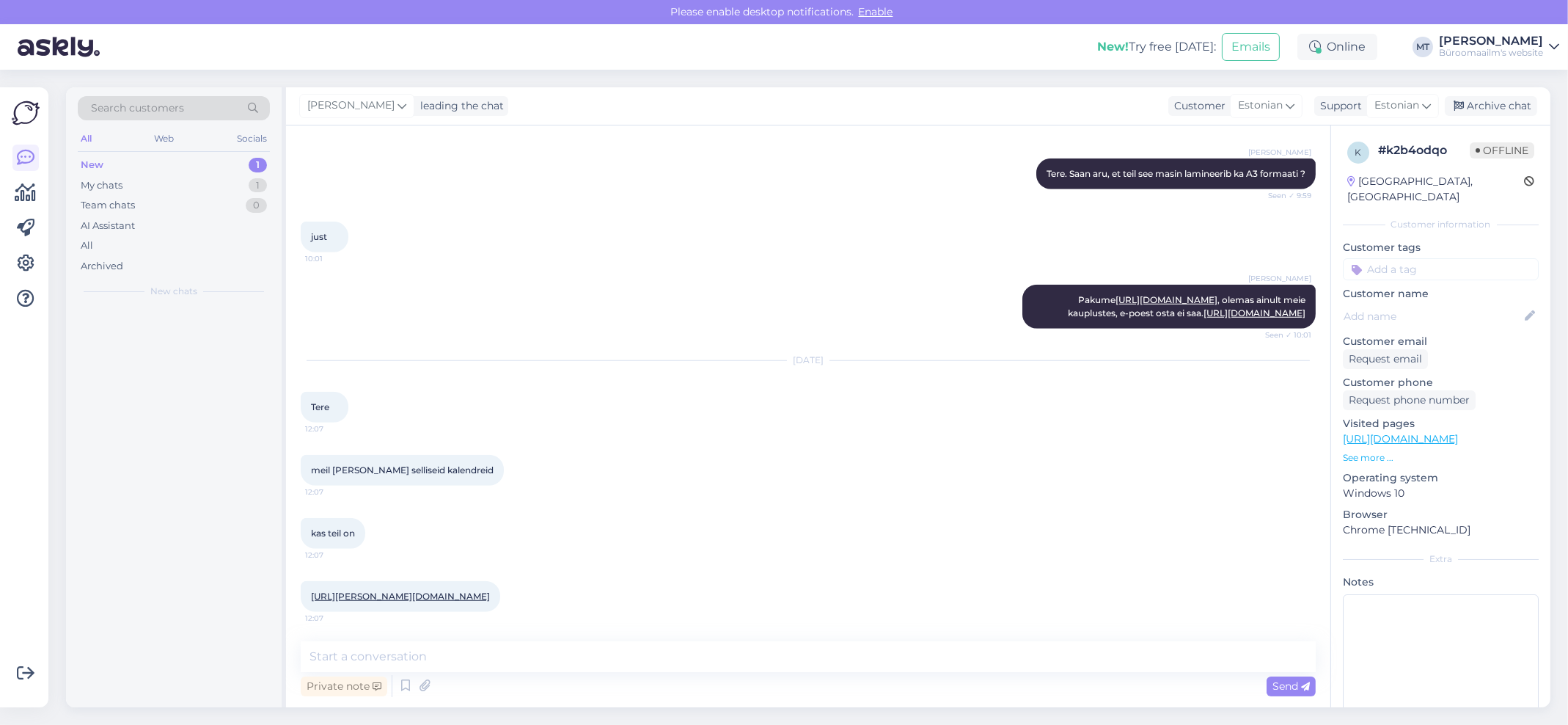
scroll to position [2464, 0]
click at [392, 598] on link "https://charlot.ee/paberikaubad/kalendrid/lauakalendrid/lauakalender-classic-00…" at bounding box center [401, 596] width 179 height 11
click at [433, 660] on textarea at bounding box center [808, 656] width 1015 height 30
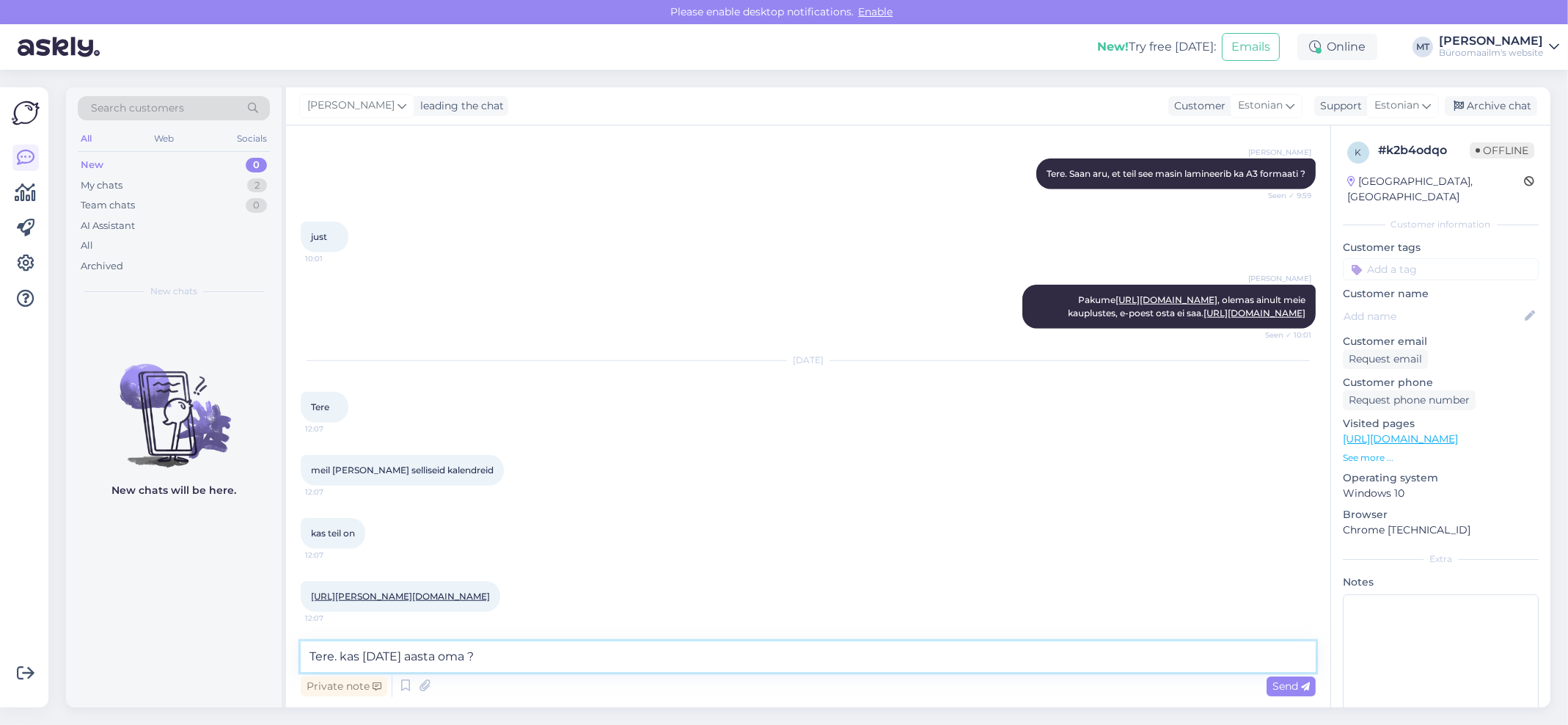
click at [347, 651] on textarea "Tere. kas 2025 aasta oma ?" at bounding box center [808, 656] width 1015 height 30
type textarea "Tere. Kas 2025 aasta oma ?"
click at [1280, 686] on span "Send" at bounding box center [1291, 685] width 37 height 13
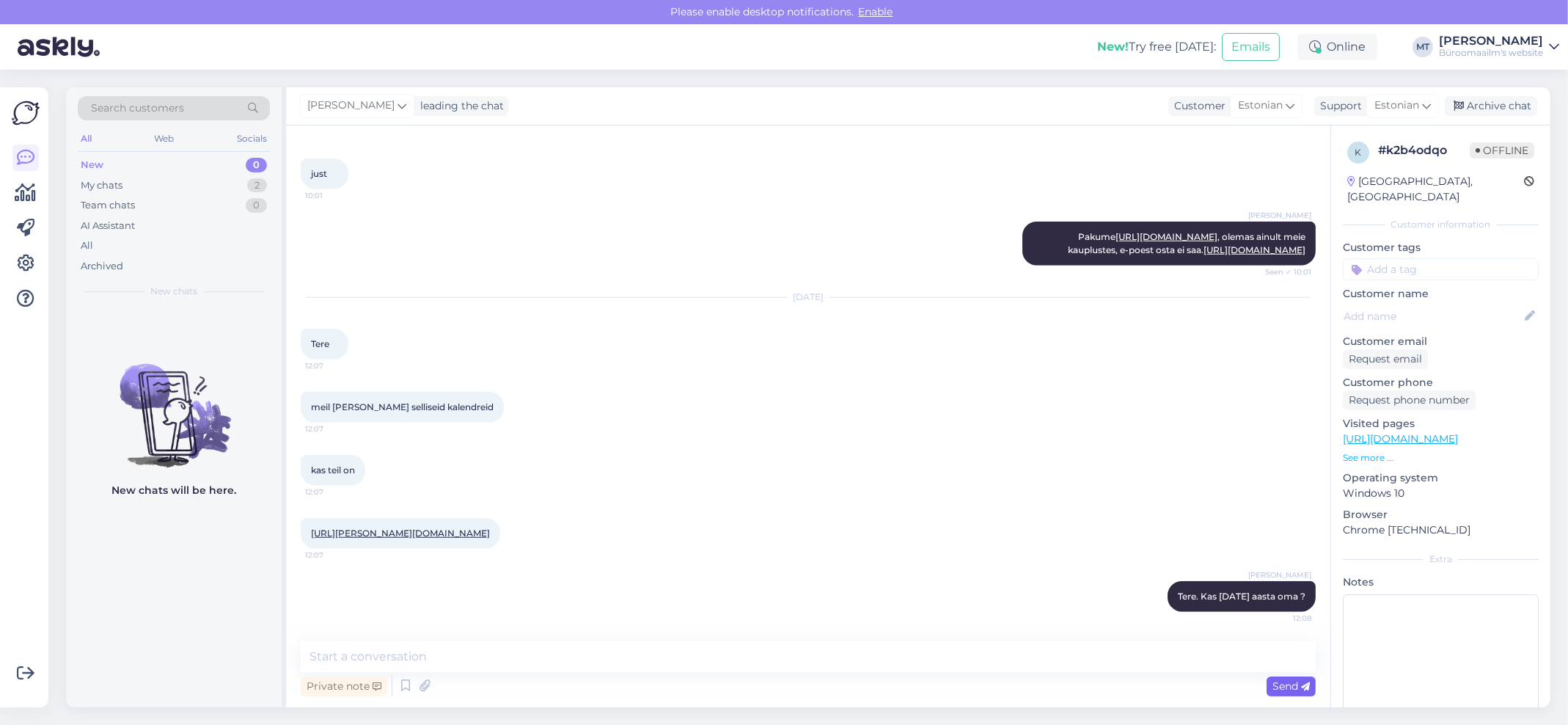
scroll to position [2527, 0]
click at [109, 182] on div "My chats" at bounding box center [101, 186] width 42 height 15
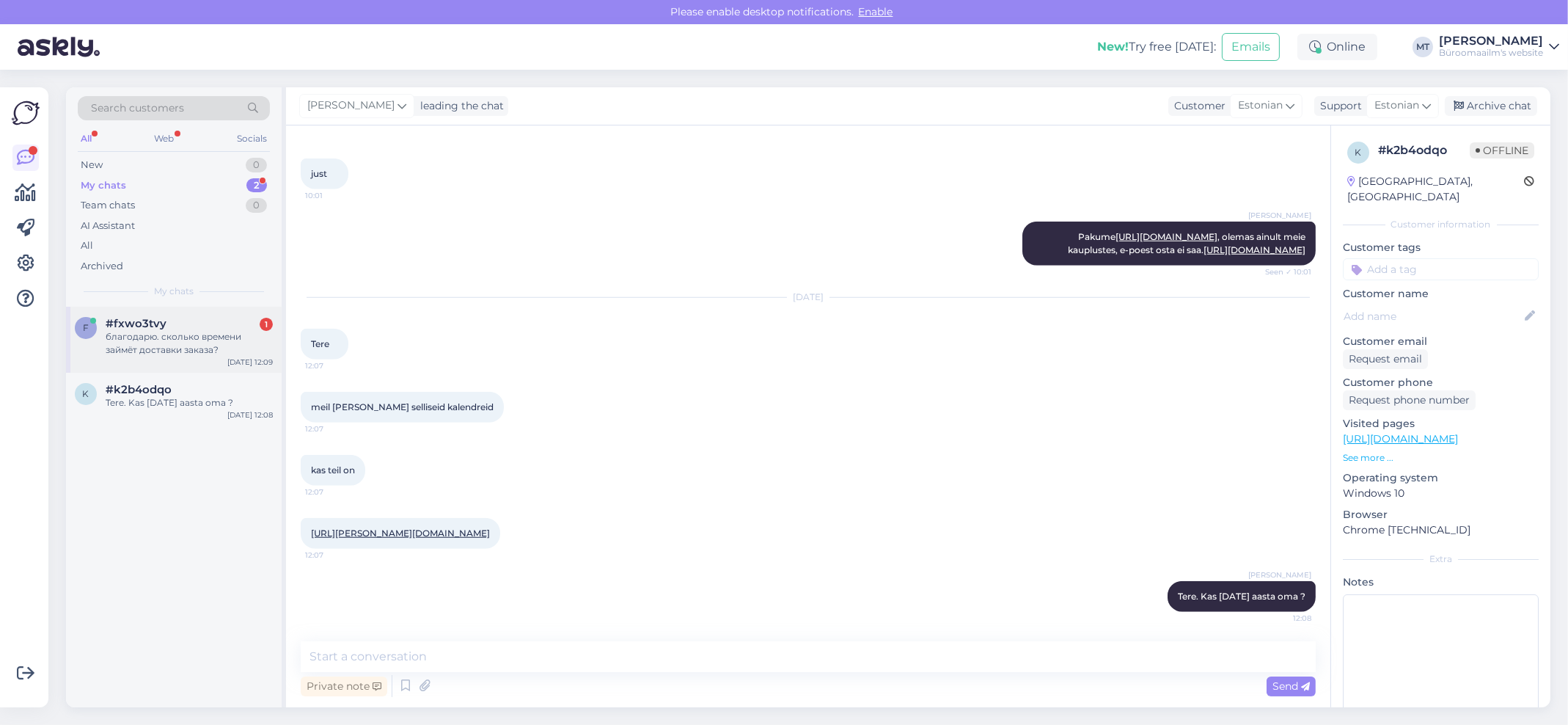
click at [120, 322] on span "#fxwo3tvy" at bounding box center [136, 323] width 61 height 13
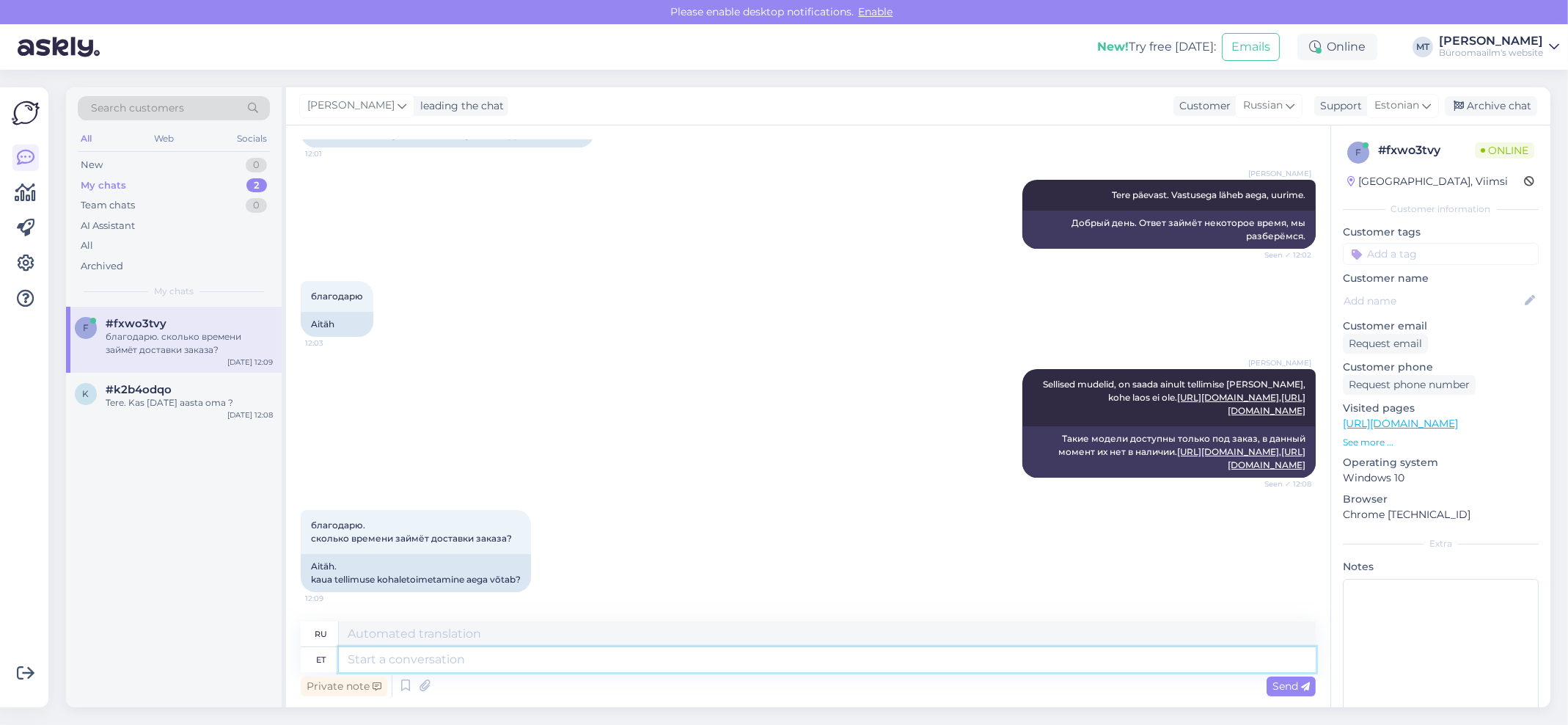
click at [441, 664] on textarea at bounding box center [827, 659] width 977 height 25
type textarea "Um"
type textarea "Эм"
type textarea "Umbes"
type textarea "О"
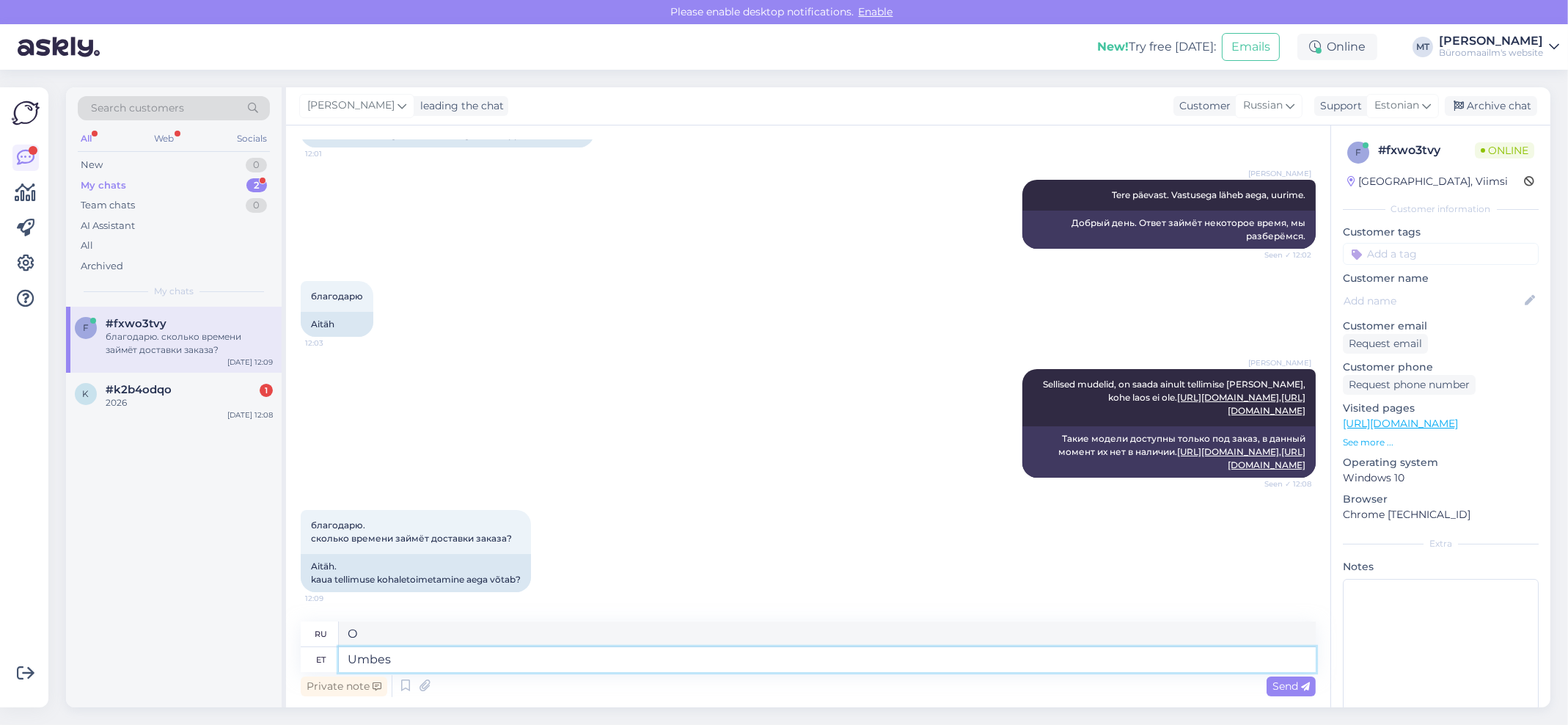
drag, startPoint x: 440, startPoint y: 668, endPoint x: 291, endPoint y: 675, distance: 149.2
click at [291, 675] on div "Chat started Oct 2 2025 Добрый день, Есть ли в ваших диктофонах встроенный дина…" at bounding box center [808, 417] width 1044 height 582
type textarea "umbes"
type textarea "о"
type textarea "umbes 7"
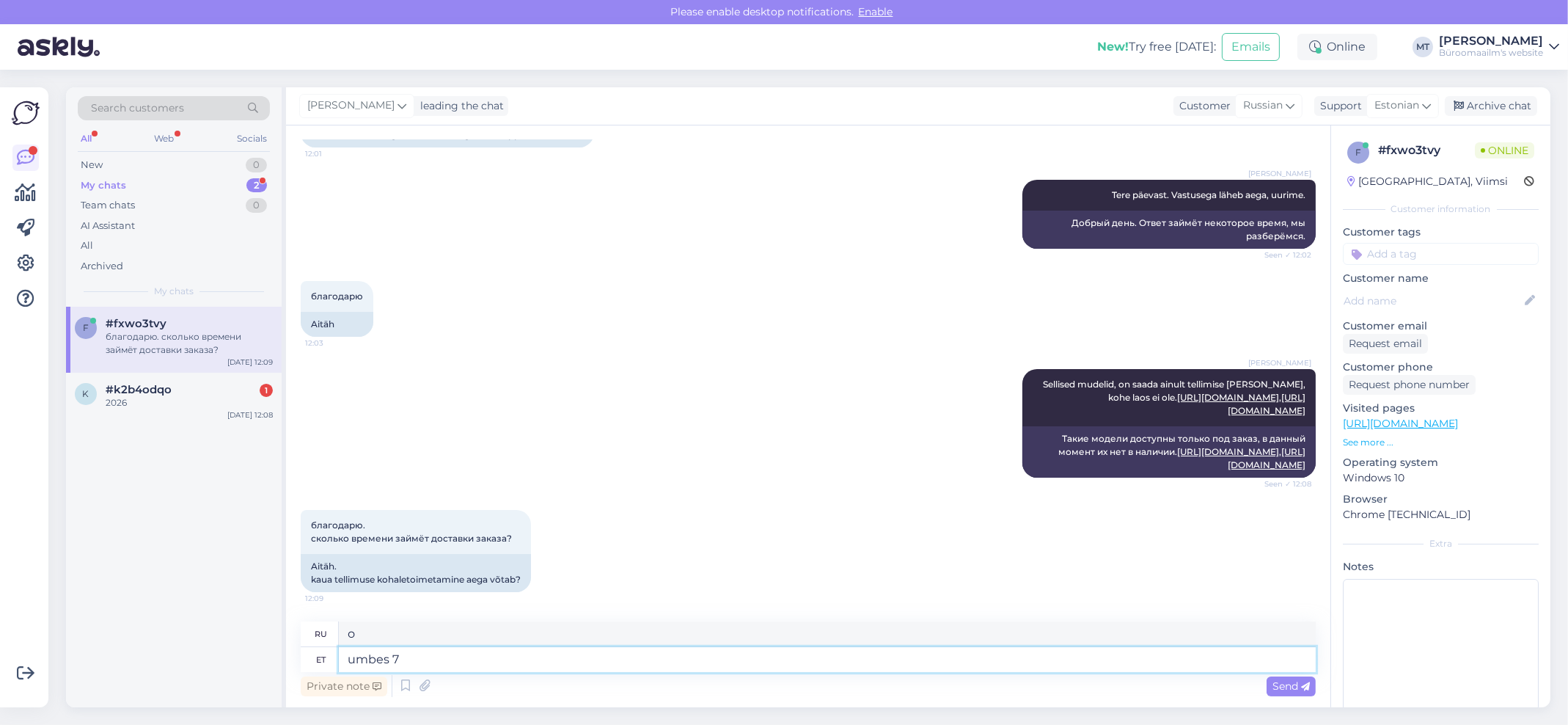
type textarea "около 7"
type textarea "umbes 7 tööpäeva."
type textarea "около 7 рабочих дней."
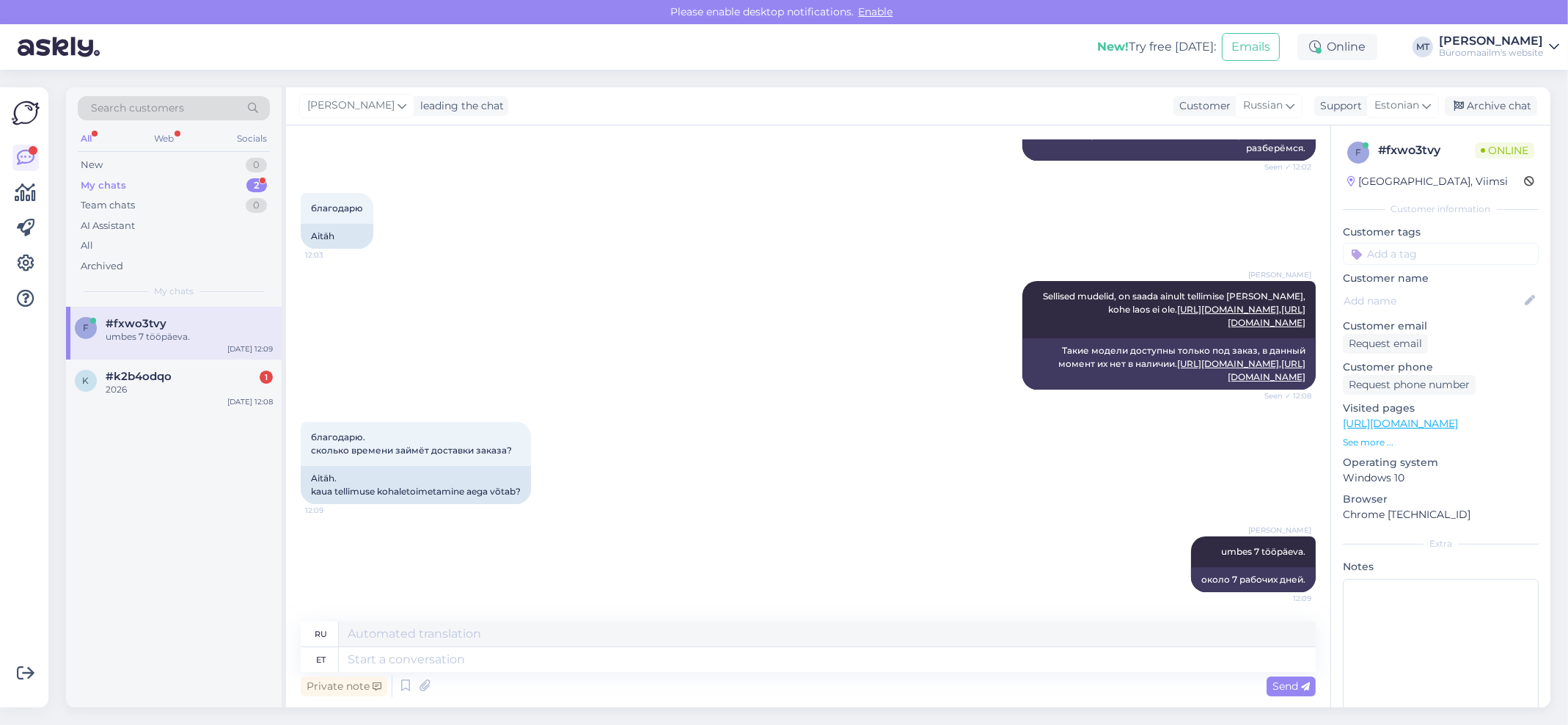
click at [106, 179] on div "My chats" at bounding box center [103, 186] width 45 height 15
click at [161, 386] on div "2026" at bounding box center [188, 390] width 167 height 13
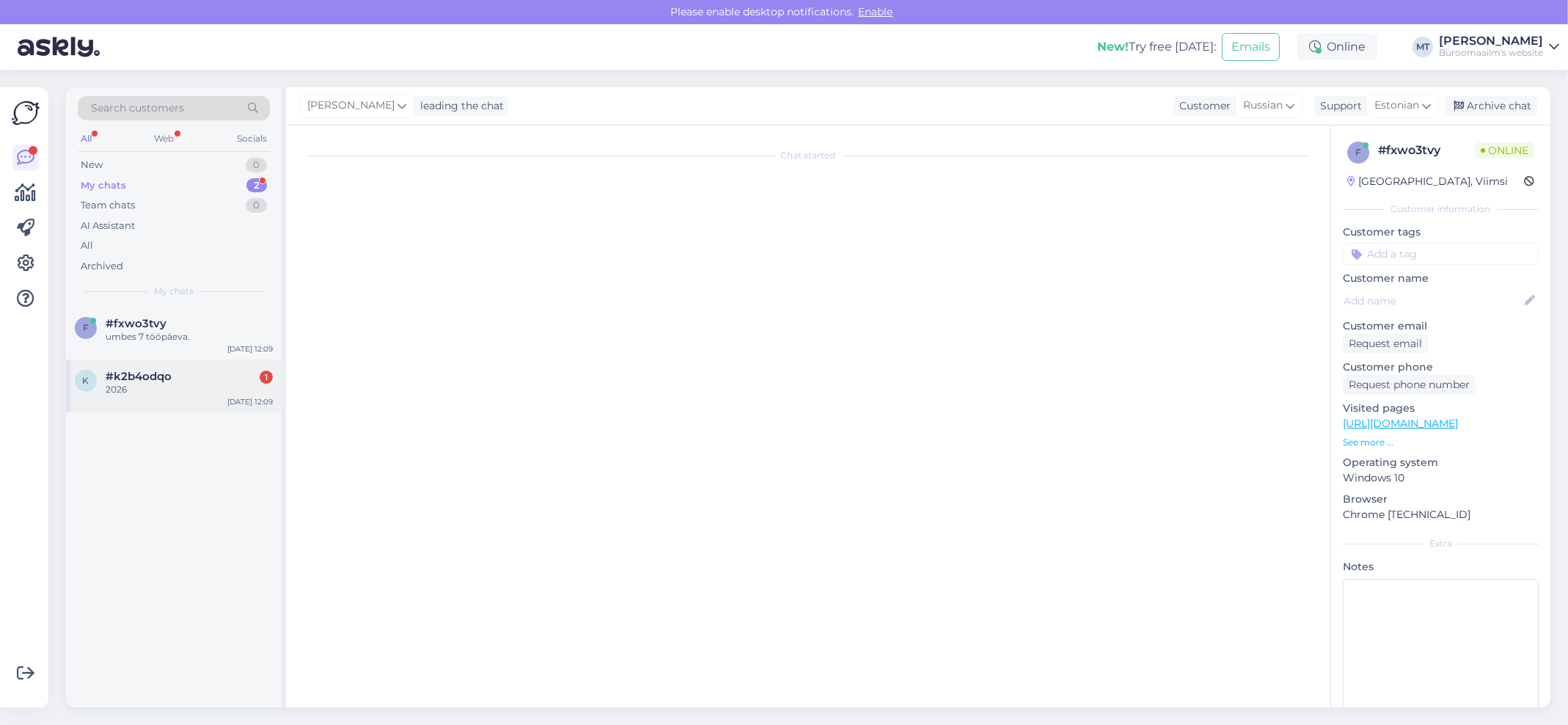
scroll to position [2591, 0]
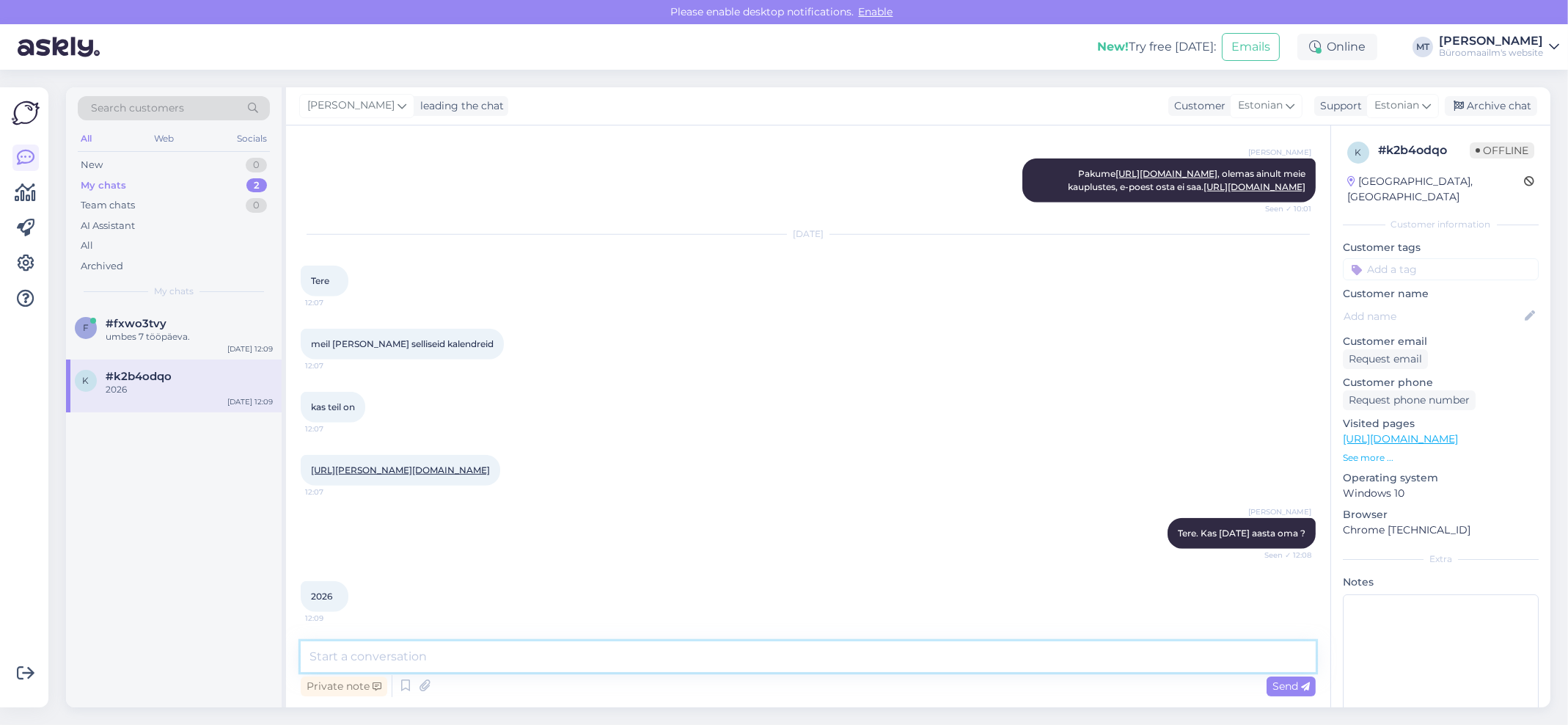
click at [383, 669] on textarea at bounding box center [808, 656] width 1015 height 30
type textarea "2026 kalendrid jõuavad lattu alles okroobrikuu lõpus."
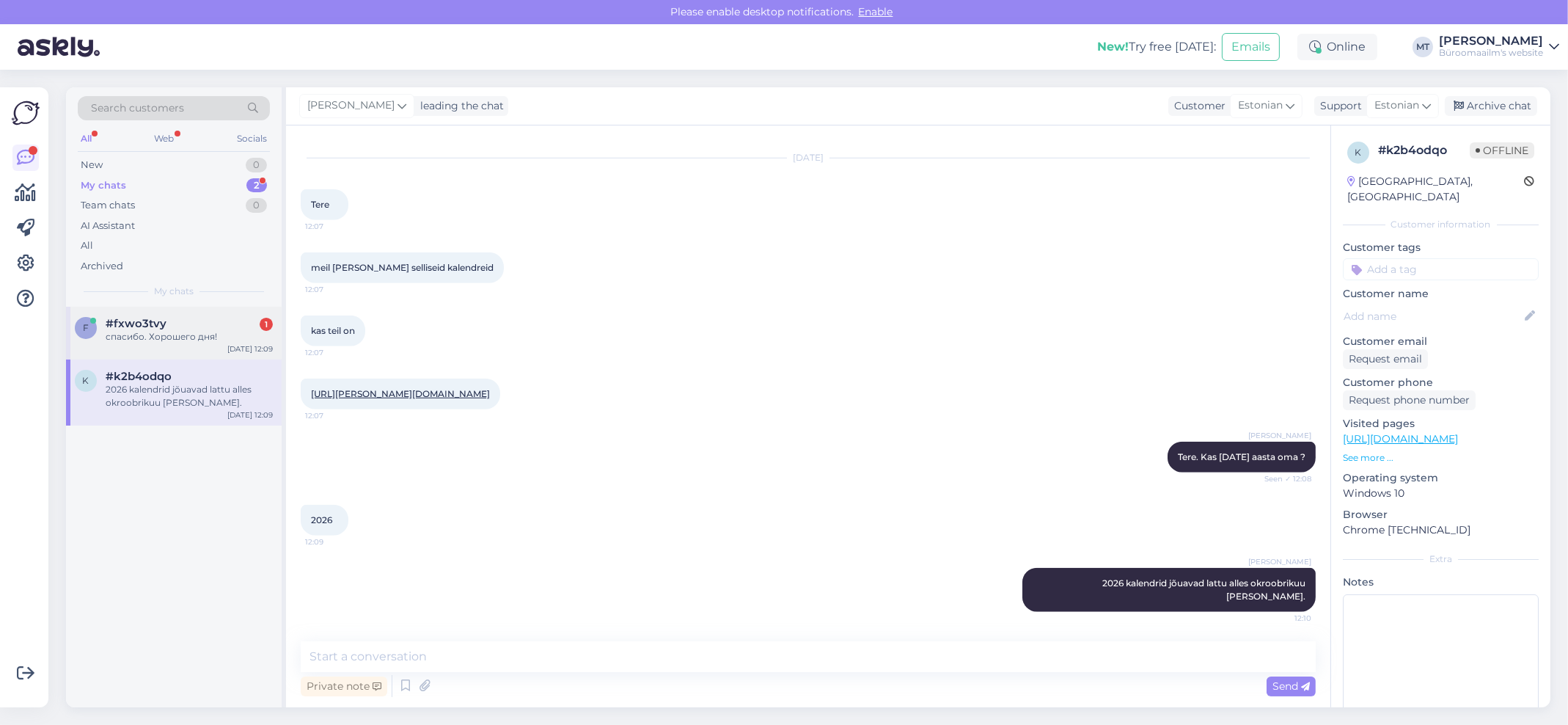
click at [140, 323] on span "#fxwo3tvy" at bounding box center [136, 323] width 61 height 13
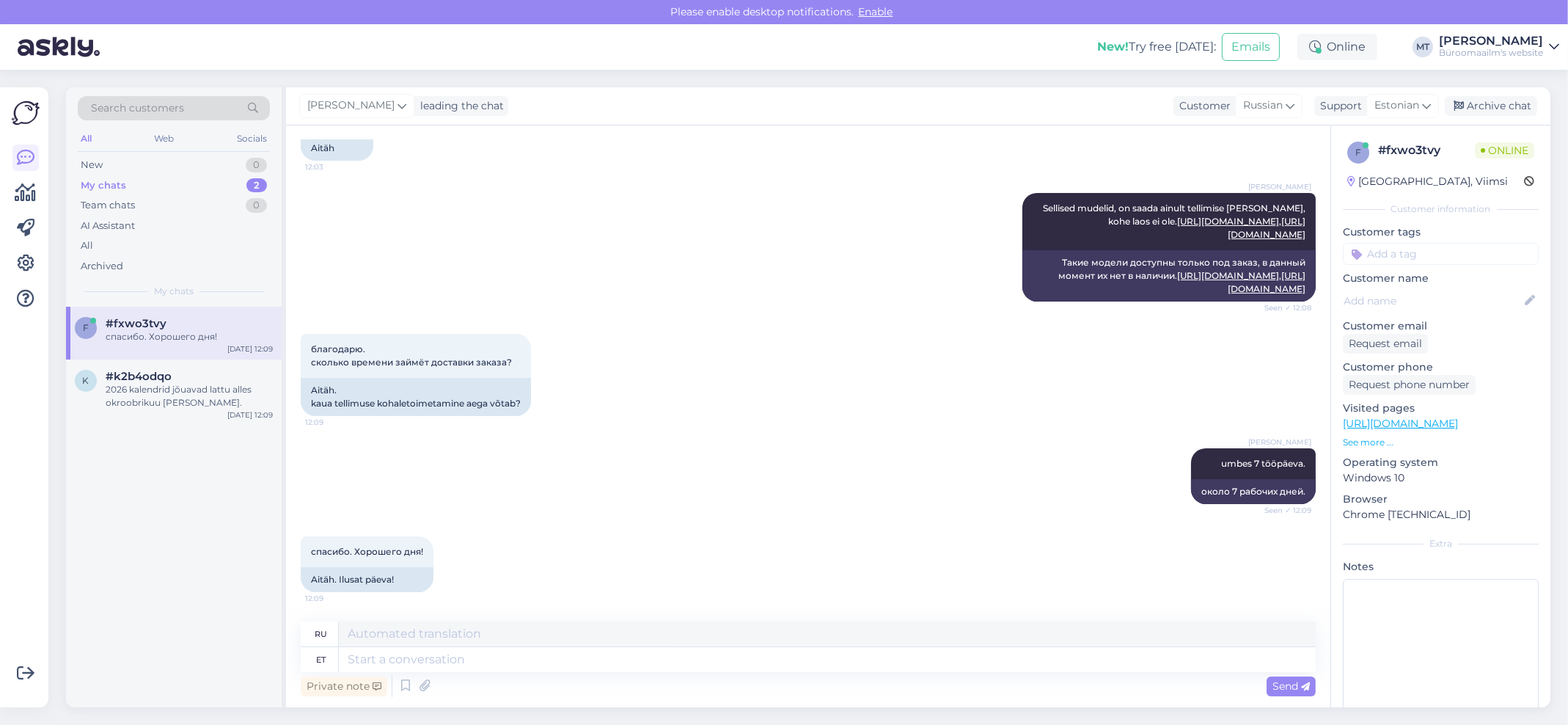
scroll to position [447, 0]
click at [419, 652] on textarea at bounding box center [827, 659] width 977 height 25
type textarea "Aitäh."
type textarea "Спасибо."
type textarea "Aitäh."
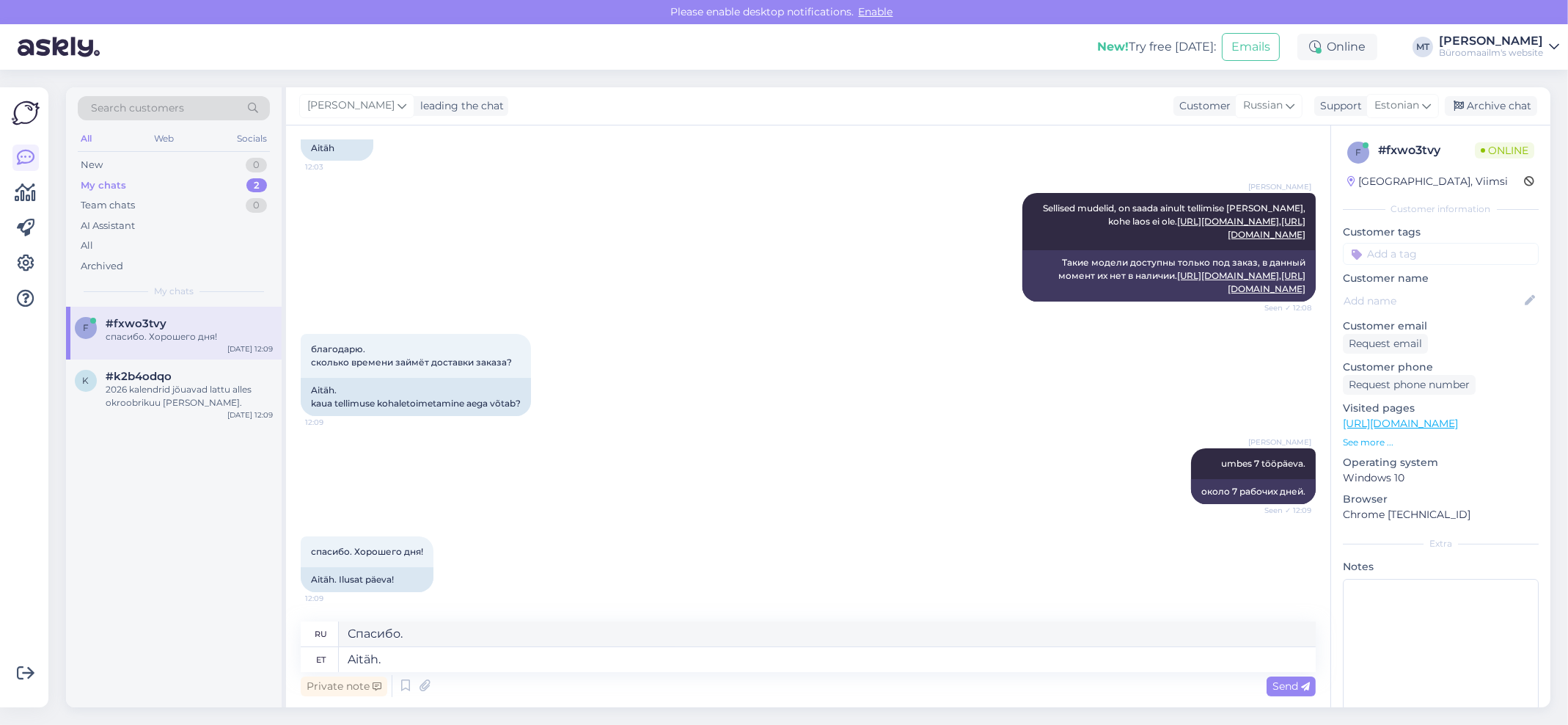
click at [1295, 684] on span "Send" at bounding box center [1291, 685] width 37 height 13
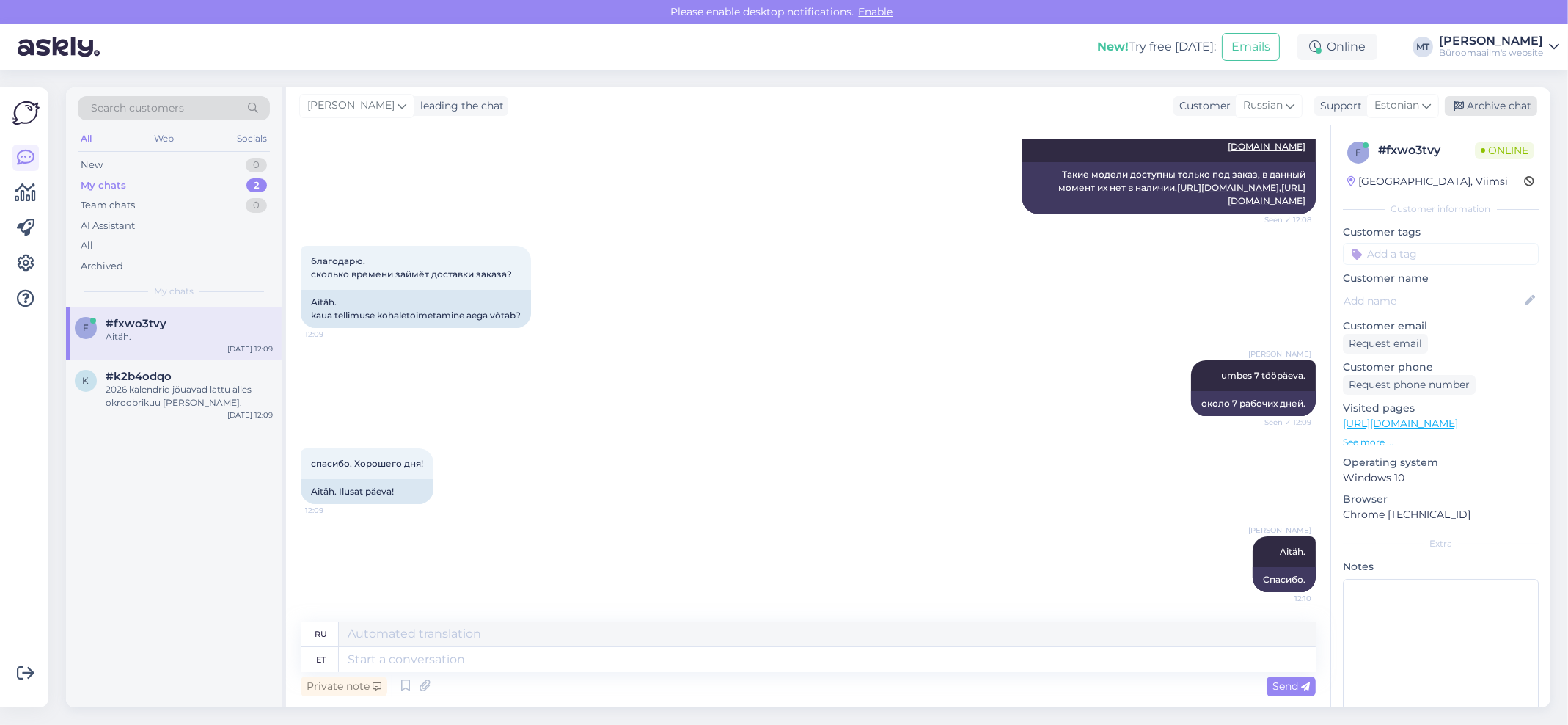
click at [1516, 98] on div "Archive chat" at bounding box center [1490, 105] width 92 height 19
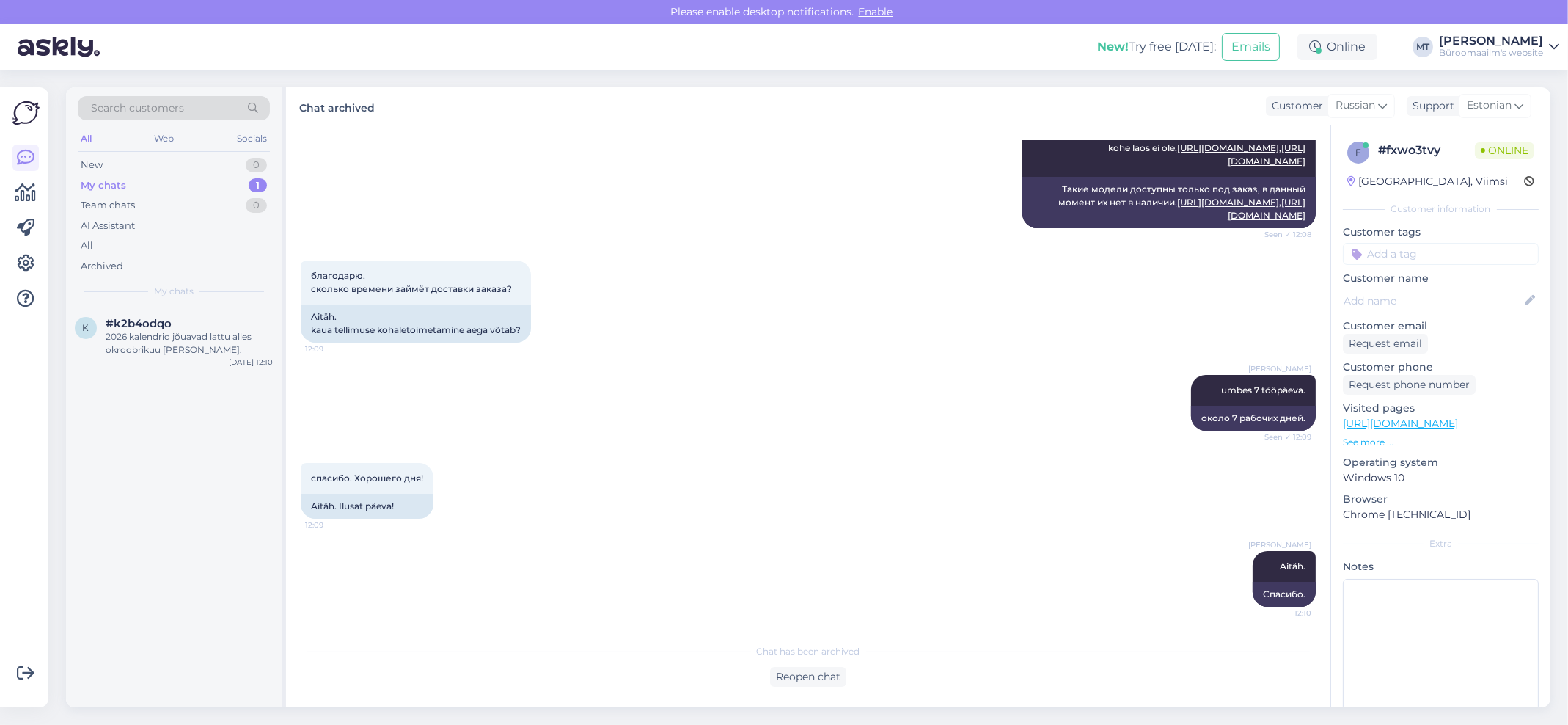
scroll to position [520, 0]
click at [90, 185] on div "My chats" at bounding box center [103, 186] width 45 height 15
click at [164, 343] on div "olgu, sellepärast me neid ei leidnuki teie vebipoest" at bounding box center [188, 343] width 167 height 27
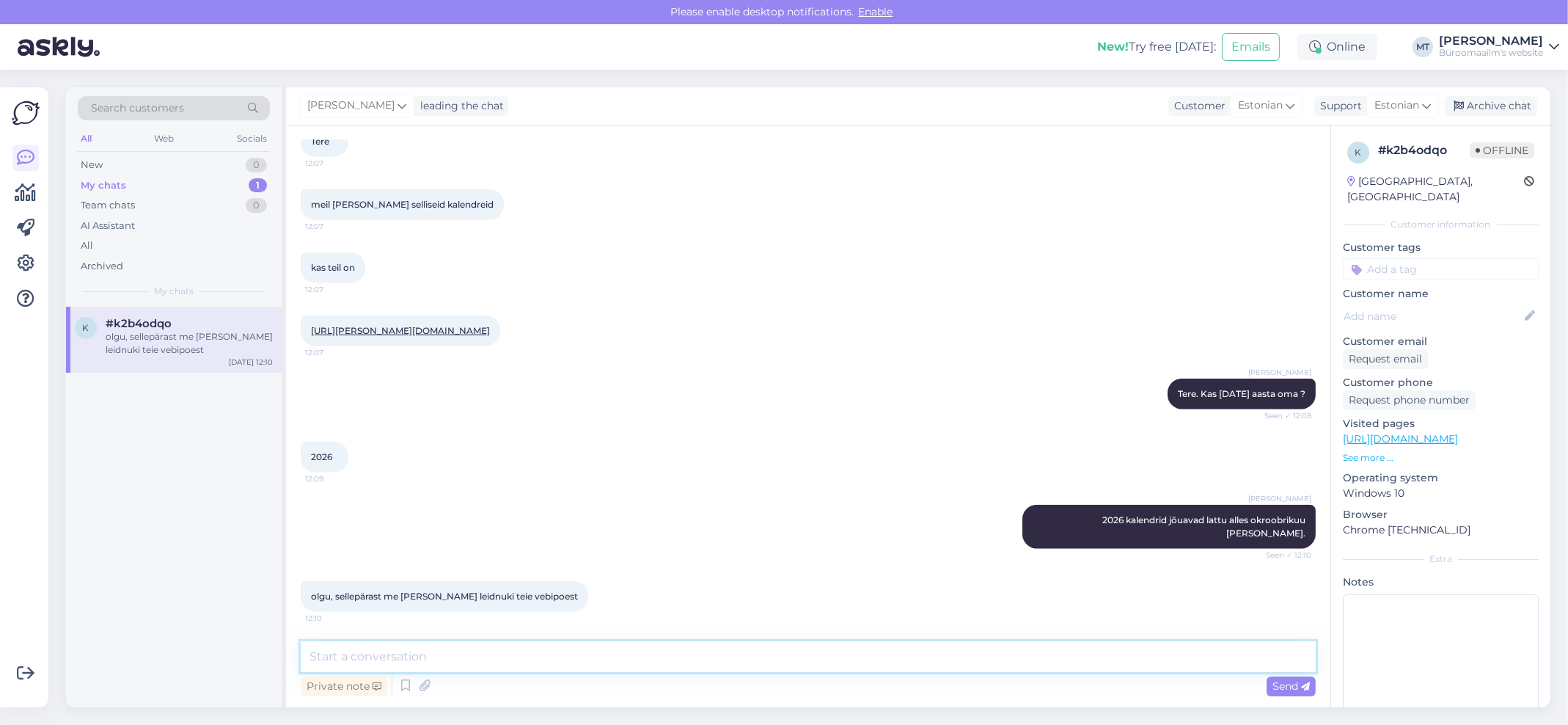
click at [424, 658] on textarea at bounding box center [808, 656] width 1015 height 30
type textarea "Aitäh. Läheab aaega natuke."
click at [1294, 679] on span "Send" at bounding box center [1291, 685] width 37 height 13
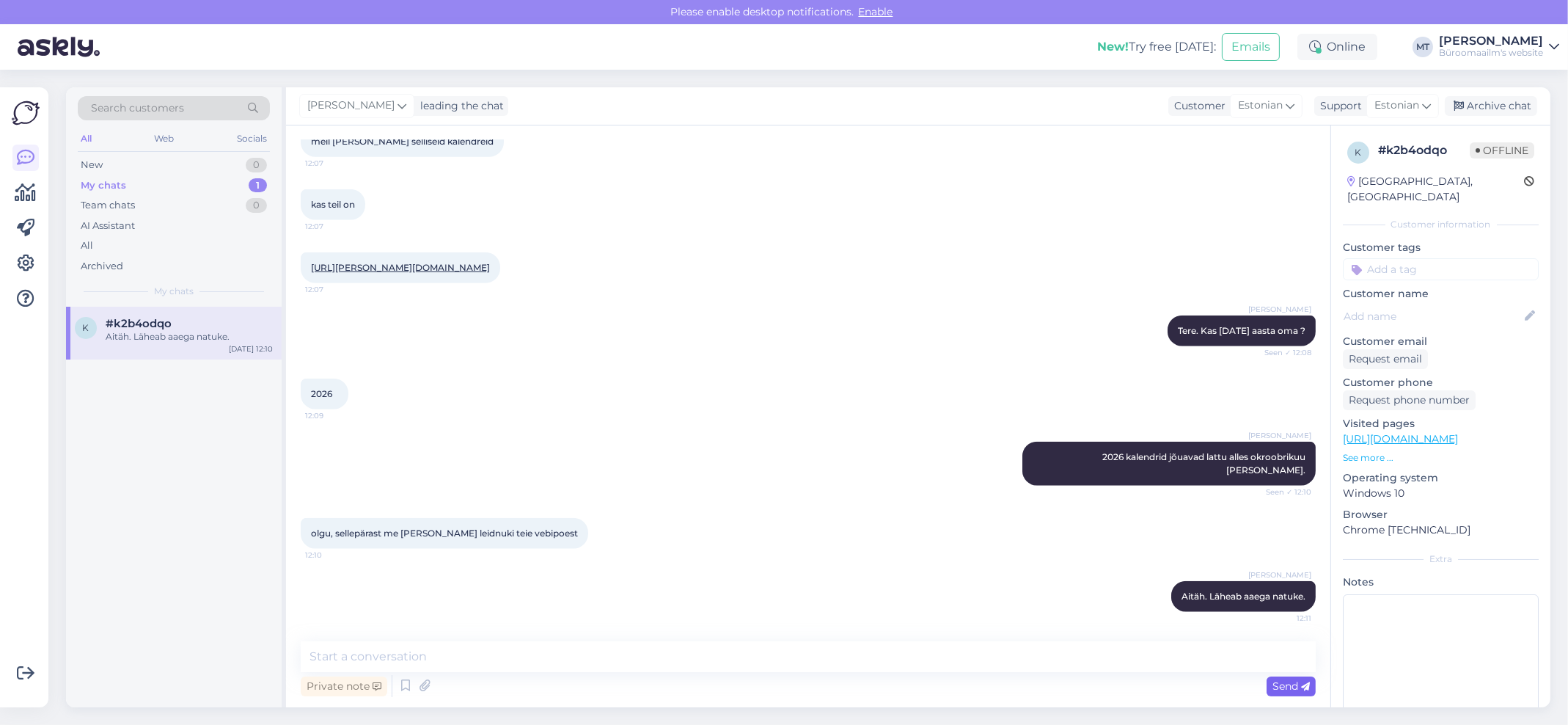
scroll to position [2779, 0]
click at [1498, 103] on div "Archive chat" at bounding box center [1490, 105] width 92 height 19
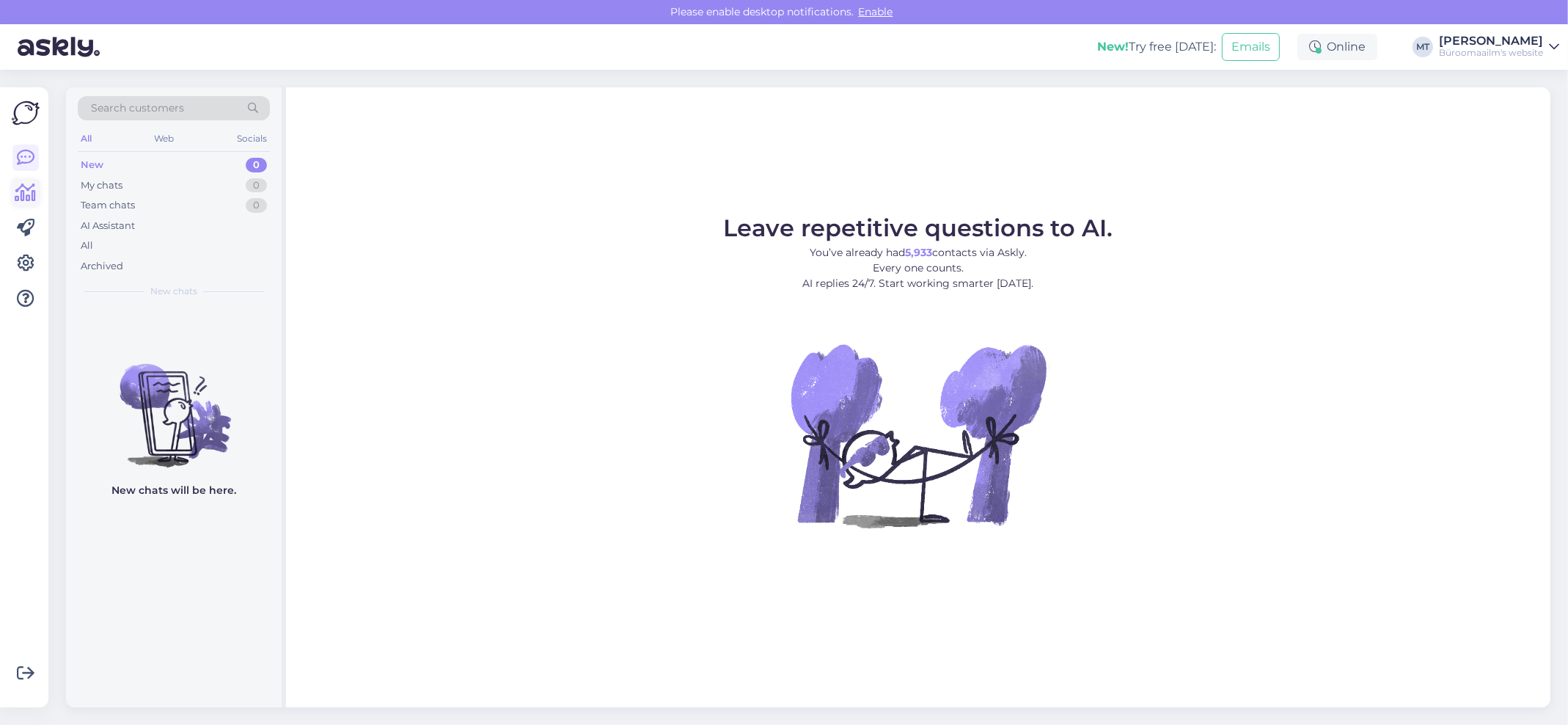
click at [28, 193] on icon at bounding box center [26, 192] width 21 height 18
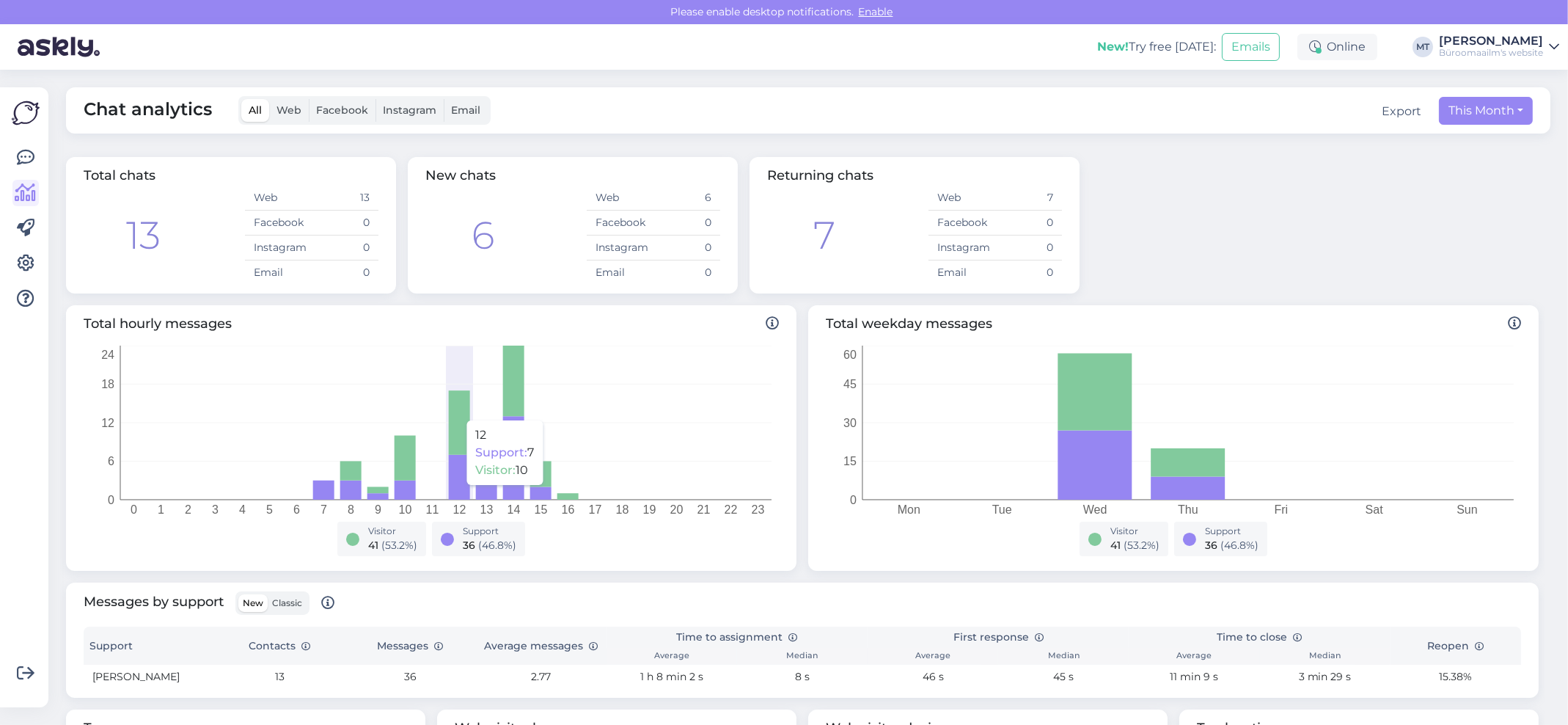
scroll to position [330, 0]
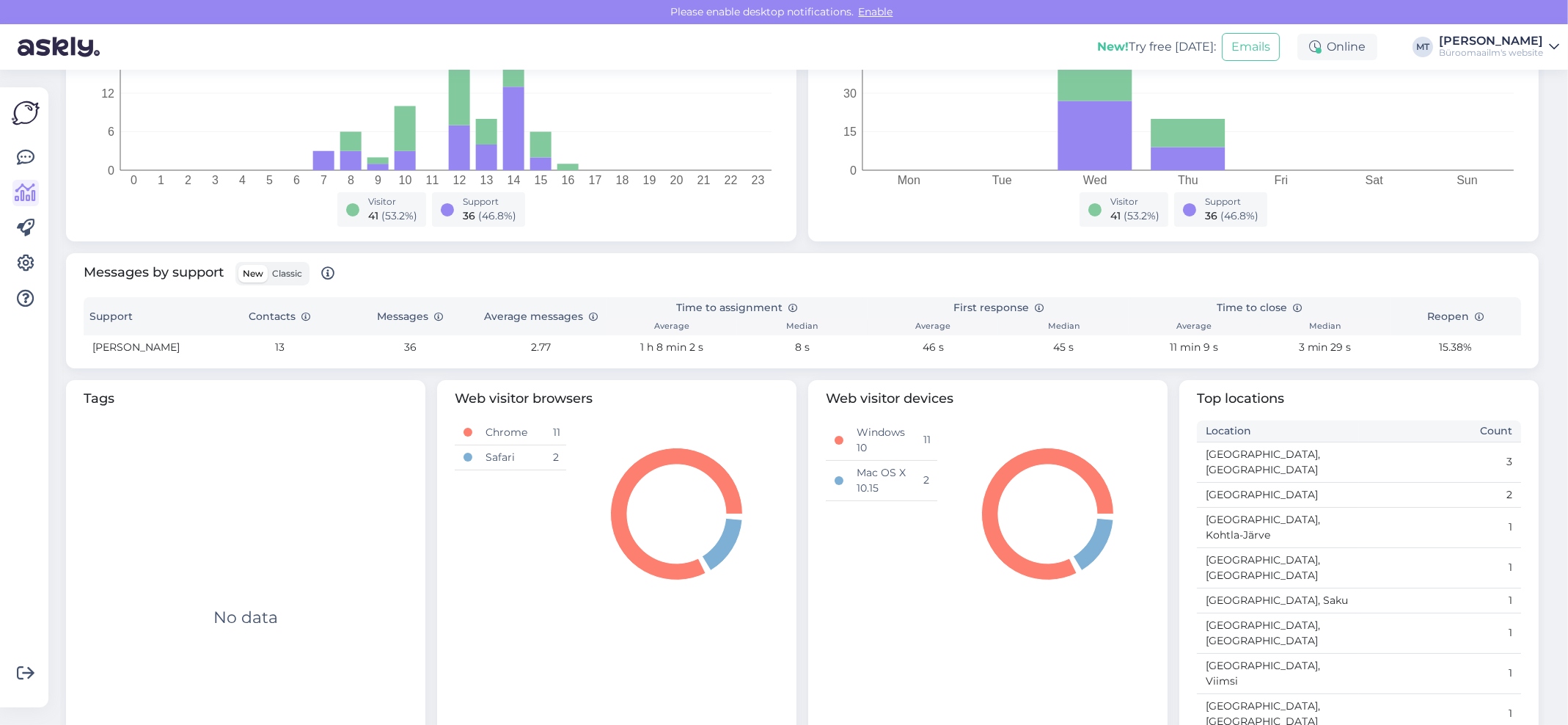
click at [293, 270] on span "Classic" at bounding box center [287, 273] width 30 height 11
click at [268, 265] on input "Classic" at bounding box center [268, 265] width 0 height 0
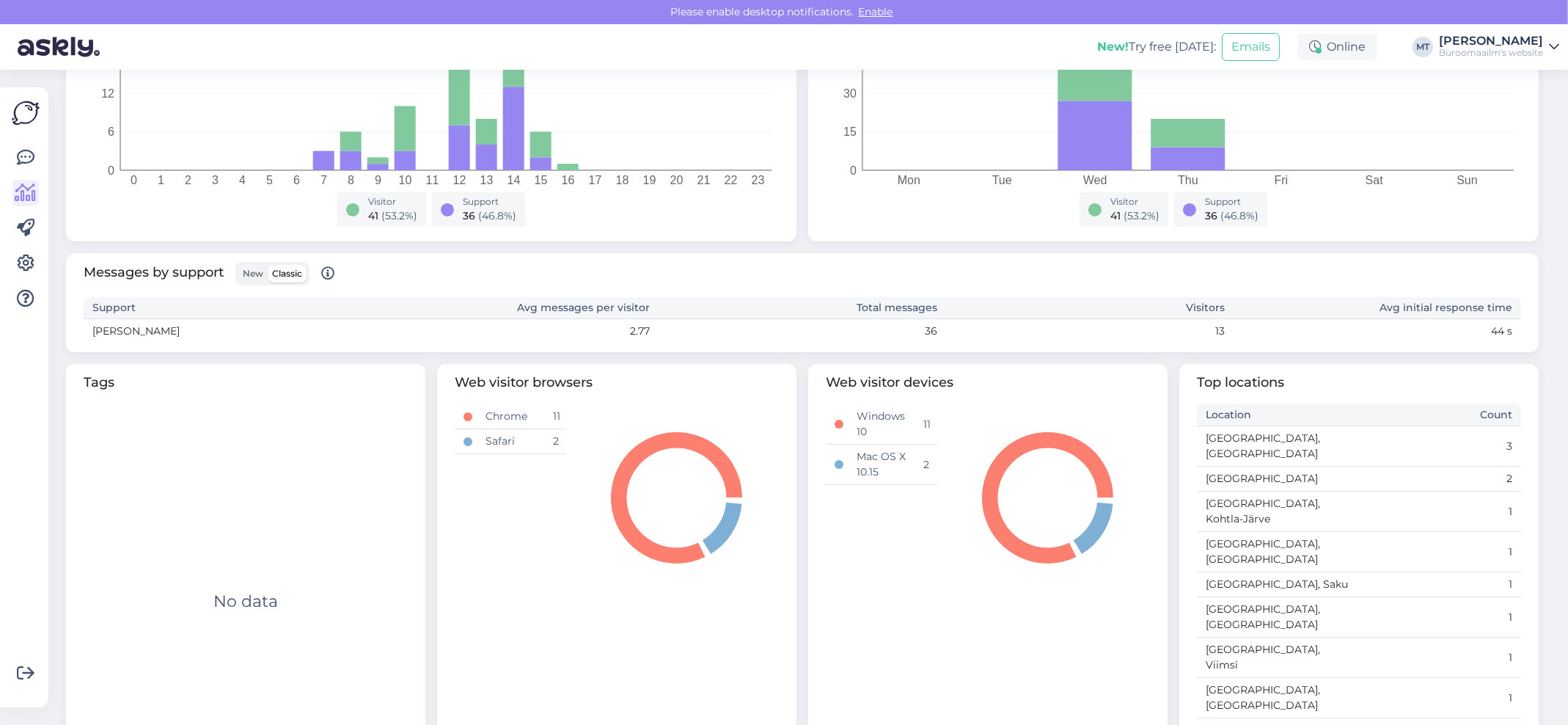
scroll to position [313, 0]
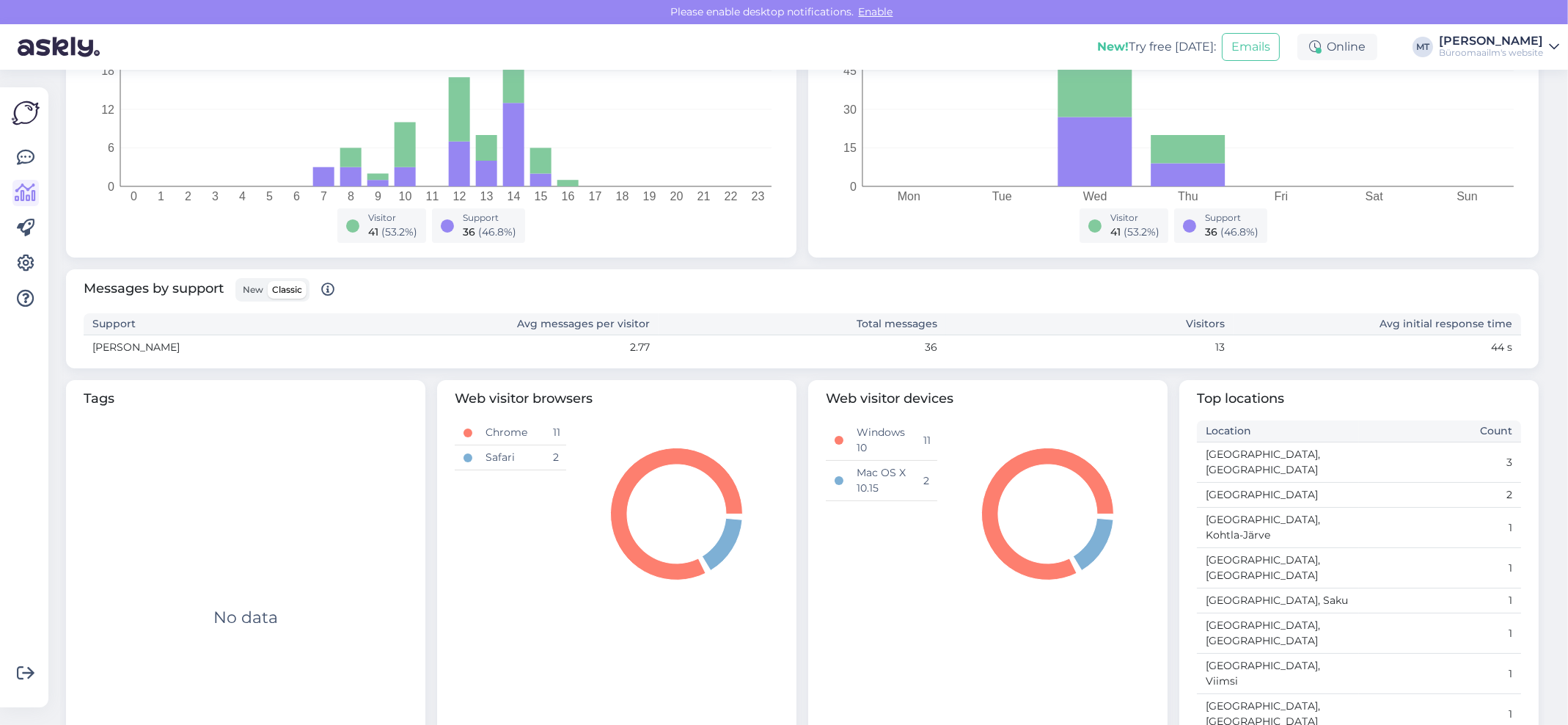
click at [255, 289] on span "New" at bounding box center [253, 289] width 20 height 11
click at [238, 281] on input "New" at bounding box center [238, 281] width 0 height 0
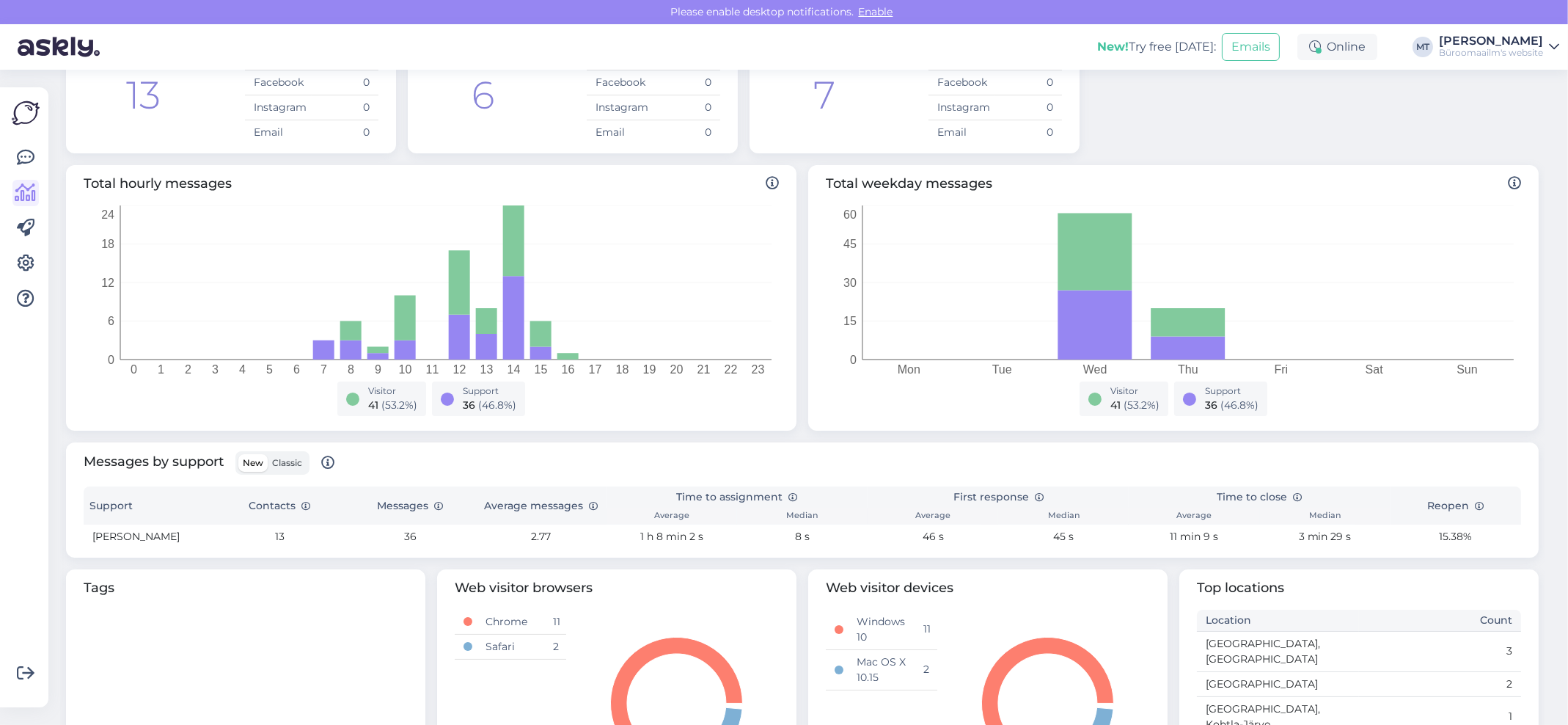
scroll to position [0, 0]
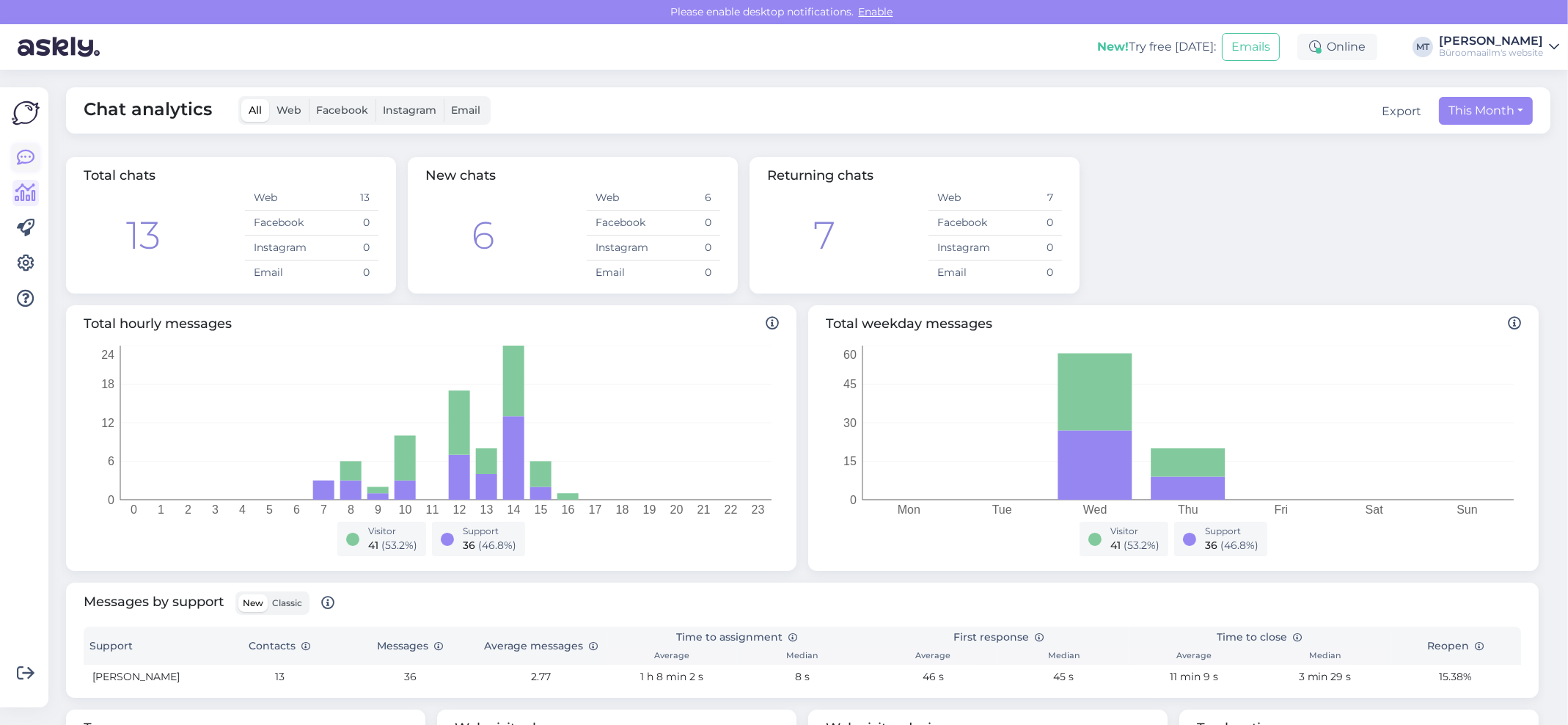
click at [23, 156] on icon at bounding box center [25, 157] width 18 height 18
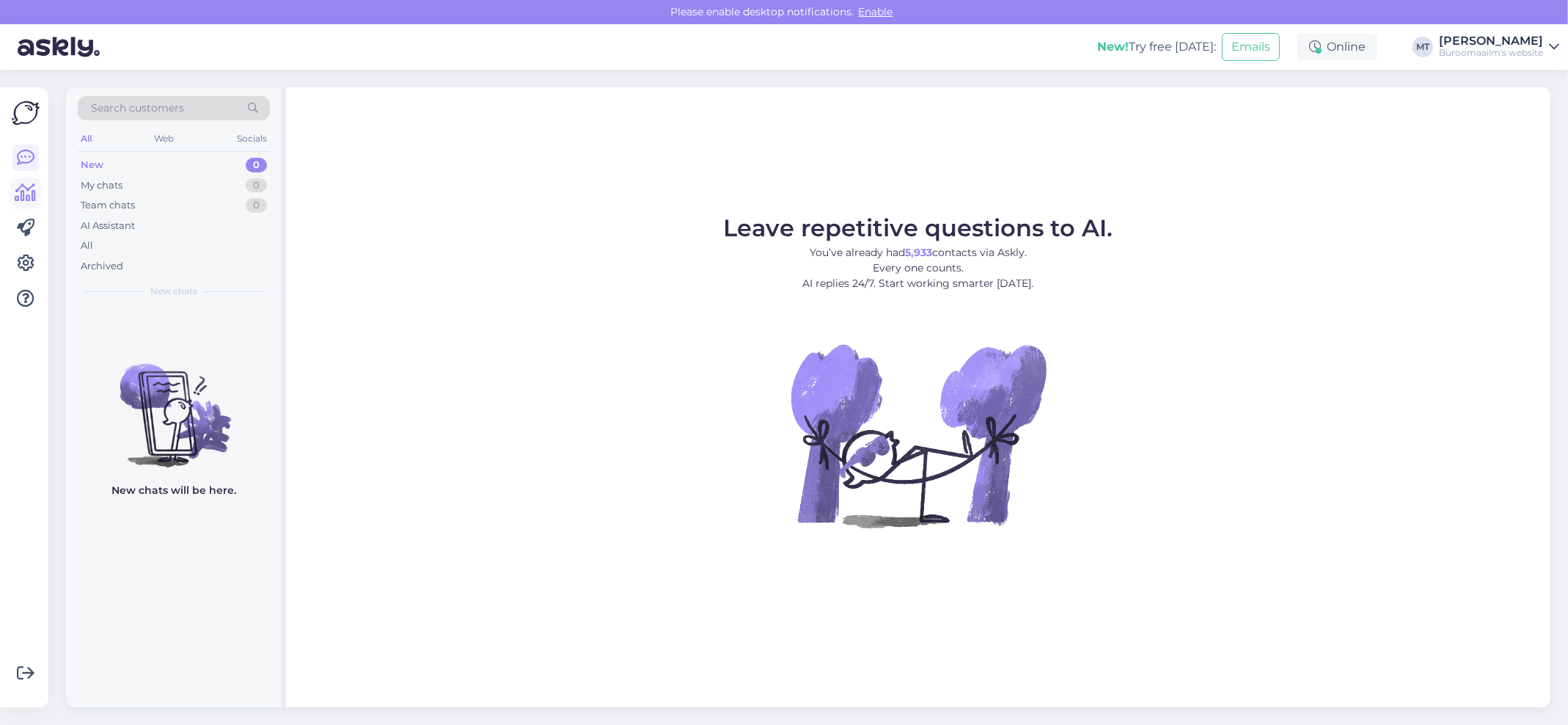
click at [18, 196] on icon at bounding box center [26, 192] width 21 height 18
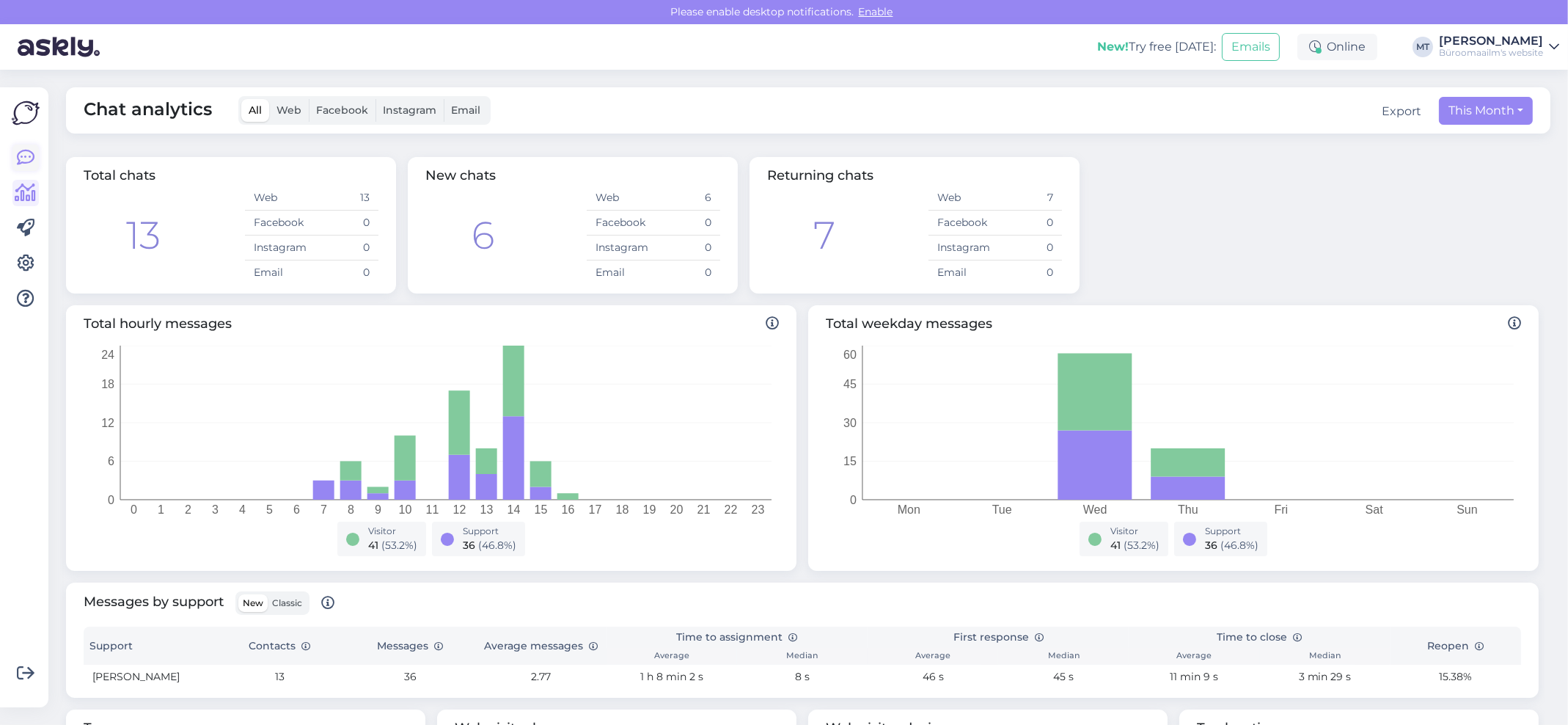
click at [27, 157] on icon at bounding box center [25, 157] width 18 height 18
